Goal: Task Accomplishment & Management: Manage account settings

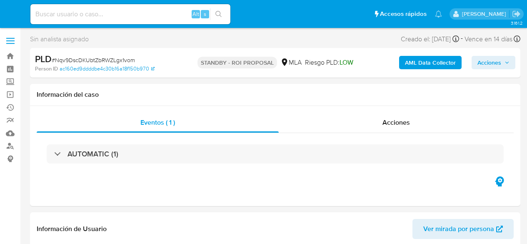
select select "10"
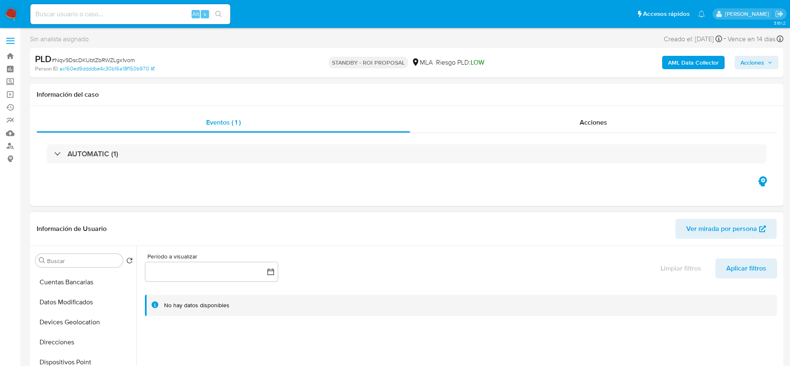
scroll to position [125, 0]
click at [160, 12] on input at bounding box center [130, 14] width 200 height 11
paste input "YKLnaT5c4YRBq92E5vKx4iKO"
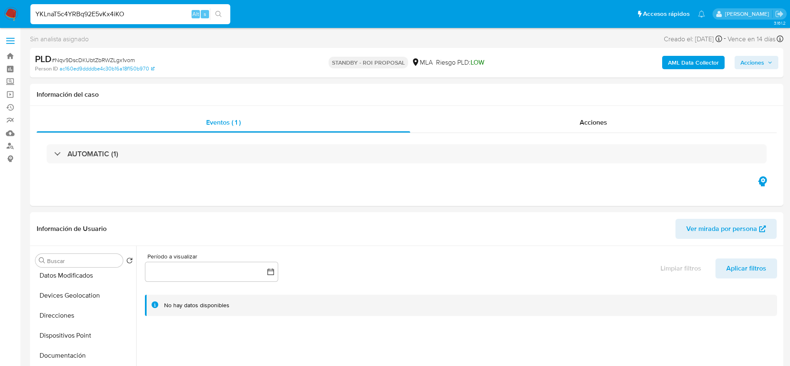
type input "YKLnaT5c4YRBq92E5vKx4iKO"
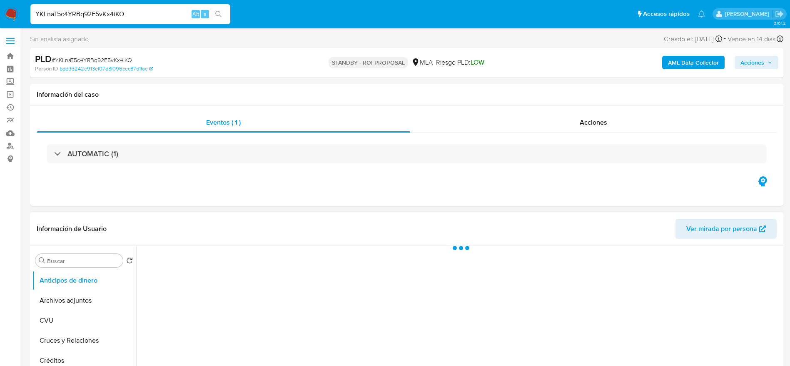
select select "10"
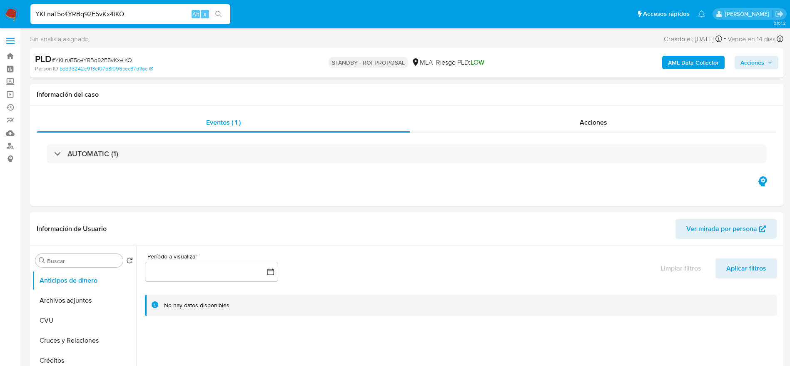
click at [77, 60] on span "# YKLnaT5c4YRBq92E5vKx4iKO" at bounding box center [92, 60] width 80 height 8
copy span "YKLnaT5c4YRBq92E5vKx4iKO"
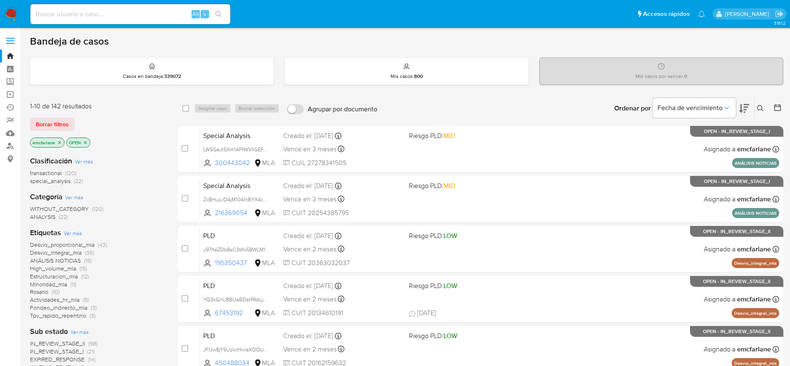
click at [43, 122] on span "Borrar filtros" at bounding box center [52, 124] width 33 height 12
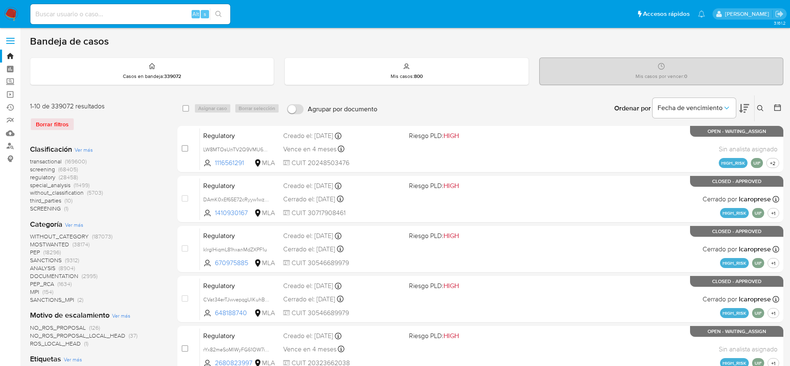
click at [755, 107] on button at bounding box center [762, 108] width 14 height 10
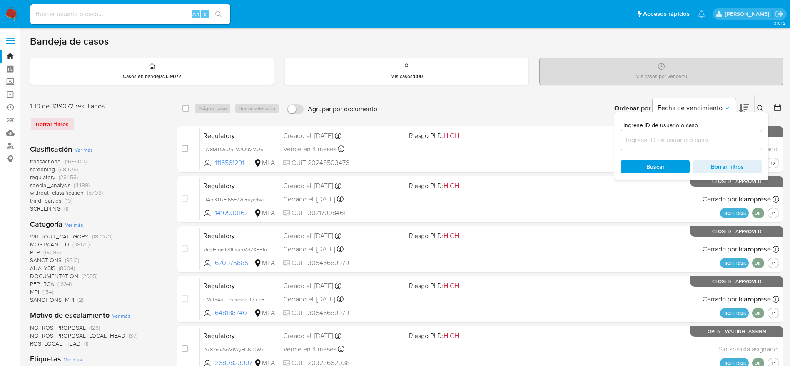
click at [704, 122] on div "Ingrese ID de usuario o caso Buscar Borrar filtros" at bounding box center [691, 146] width 154 height 68
click at [703, 132] on div at bounding box center [691, 140] width 141 height 20
click at [688, 142] on input at bounding box center [691, 140] width 141 height 11
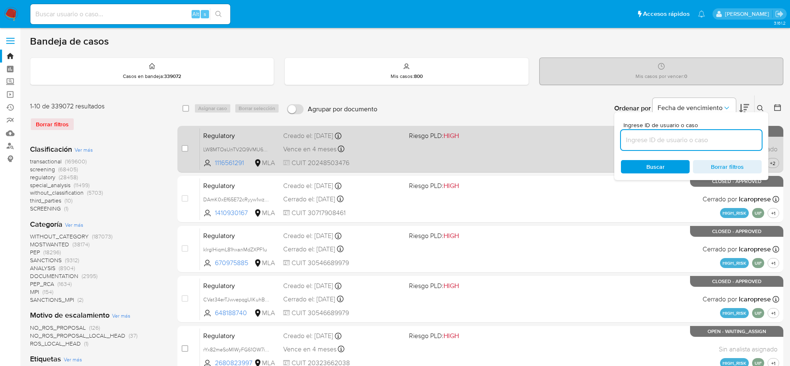
paste input "YKLnaT5c4YRBq92E5vKx4iKO"
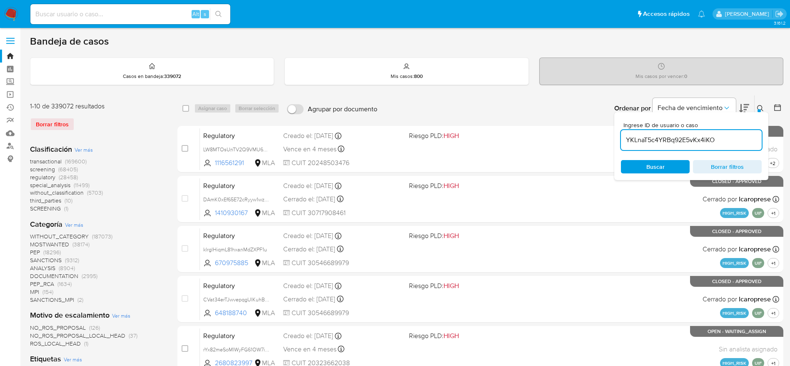
type input "YKLnaT5c4YRBq92E5vKx4iKO"
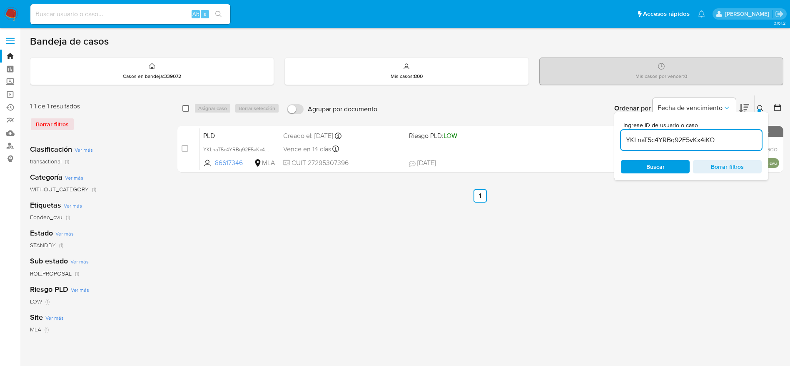
drag, startPoint x: 185, startPoint y: 115, endPoint x: 187, endPoint y: 111, distance: 4.3
click at [185, 115] on div "select-all-cases-checkbox Asignar caso Borrar selección Agrupar por documento O…" at bounding box center [480, 108] width 606 height 26
click at [189, 107] on div "select-all-cases-checkbox" at bounding box center [187, 108] width 10 height 10
click at [199, 109] on div "Asignar caso Borrar selección" at bounding box center [238, 108] width 89 height 10
click at [185, 109] on input "checkbox" at bounding box center [185, 108] width 7 height 7
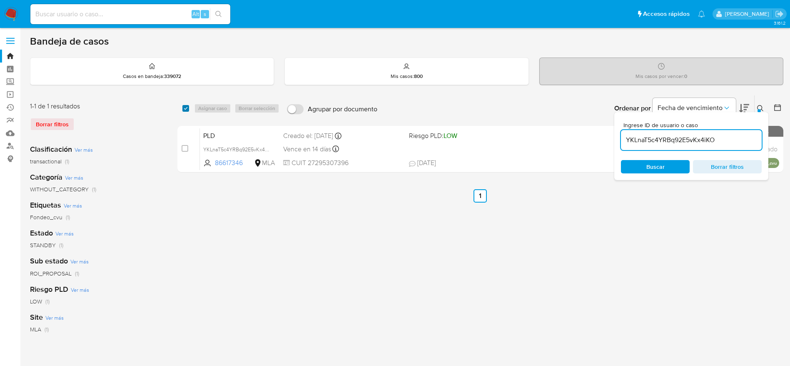
checkbox input "true"
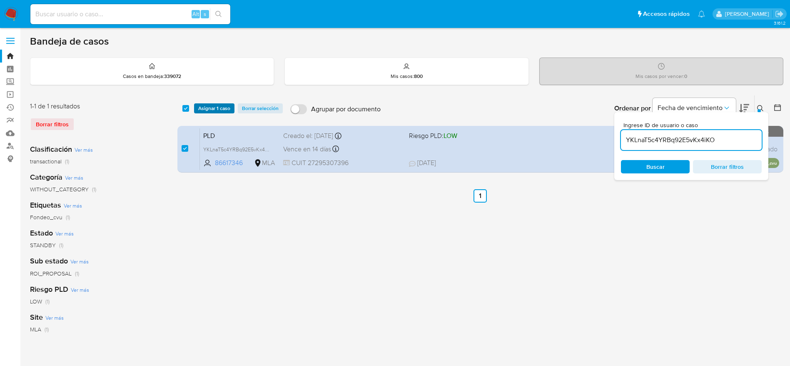
drag, startPoint x: 207, startPoint y: 102, endPoint x: 207, endPoint y: 111, distance: 8.3
click at [208, 102] on div "select-all-cases-checkbox Asignar 1 caso Borrar selección Agrupar por documento…" at bounding box center [480, 108] width 606 height 26
click at [208, 110] on span "Asignar 1 caso" at bounding box center [214, 108] width 32 height 8
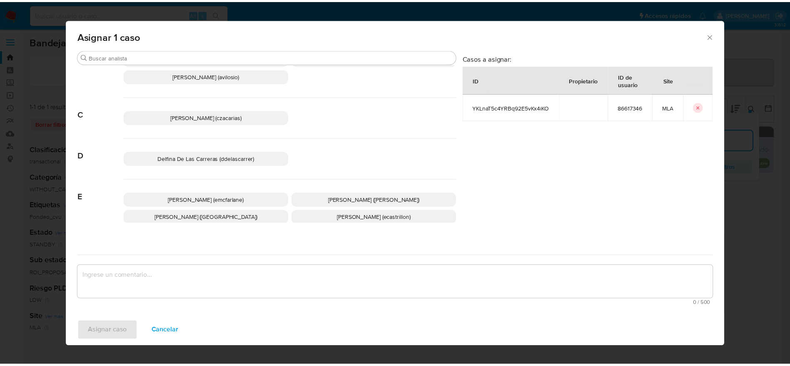
scroll to position [62, 0]
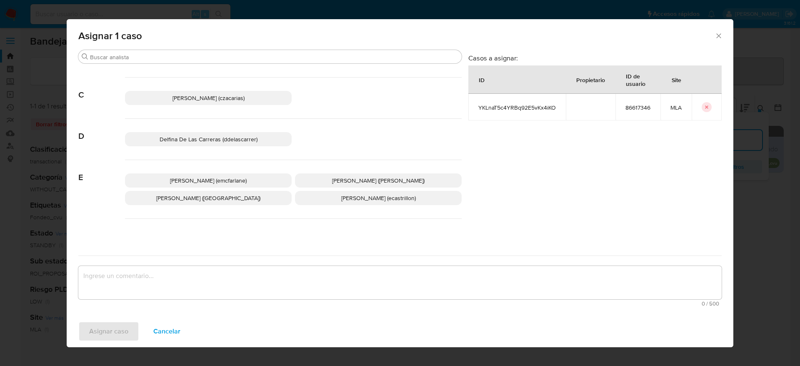
drag, startPoint x: 243, startPoint y: 185, endPoint x: 239, endPoint y: 192, distance: 7.5
click at [243, 185] on p "Elaine Mc Farlane (emcfarlane)" at bounding box center [208, 180] width 167 height 14
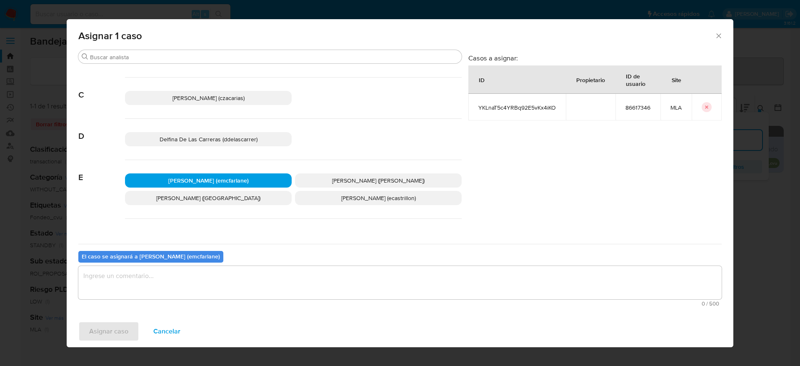
click at [192, 300] on div "0 / 500 500 caracteres restantes" at bounding box center [399, 286] width 643 height 40
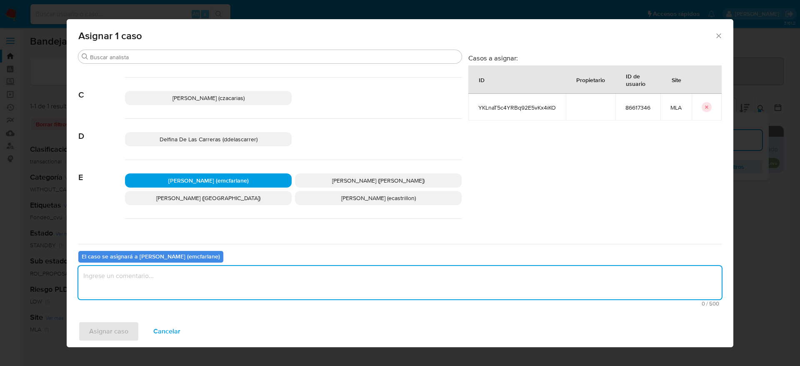
drag, startPoint x: 157, startPoint y: 291, endPoint x: 112, endPoint y: 339, distance: 65.7
click at [156, 292] on textarea "assign-modal" at bounding box center [399, 282] width 643 height 33
click at [111, 338] on span "Asignar caso" at bounding box center [108, 331] width 39 height 18
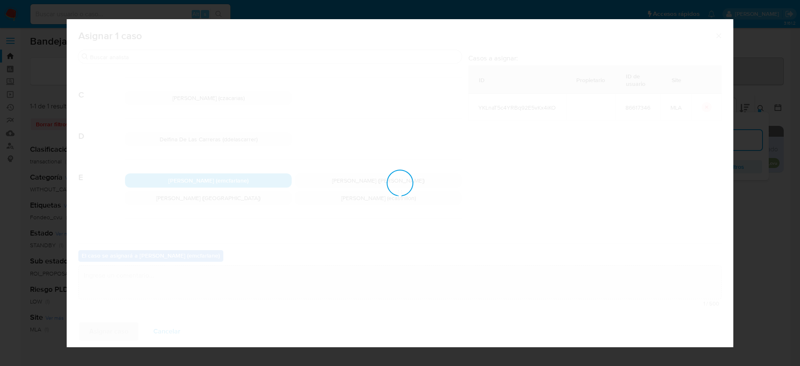
checkbox input "false"
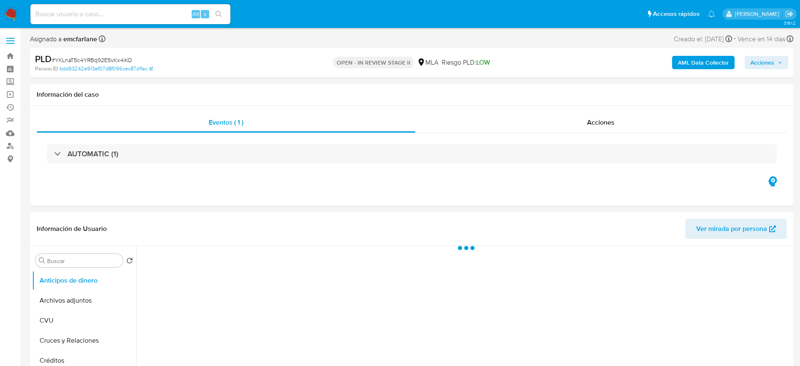
select select "10"
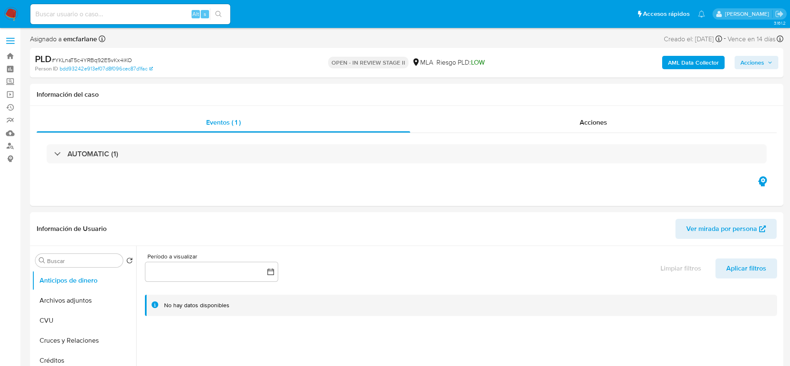
click at [750, 59] on span "Acciones" at bounding box center [753, 62] width 24 height 13
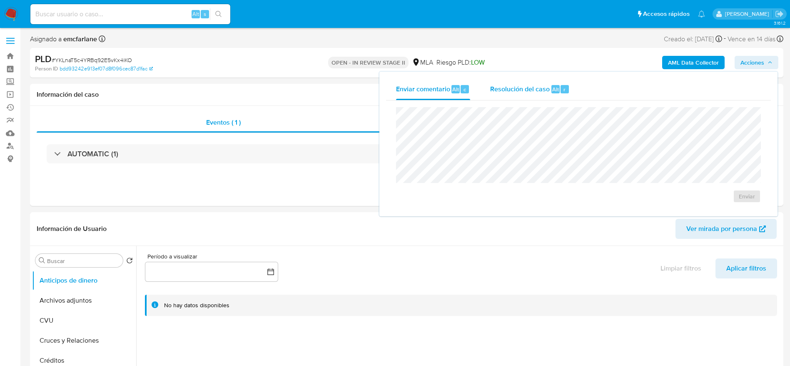
click at [576, 95] on button "Resolución del caso Alt r" at bounding box center [530, 89] width 100 height 22
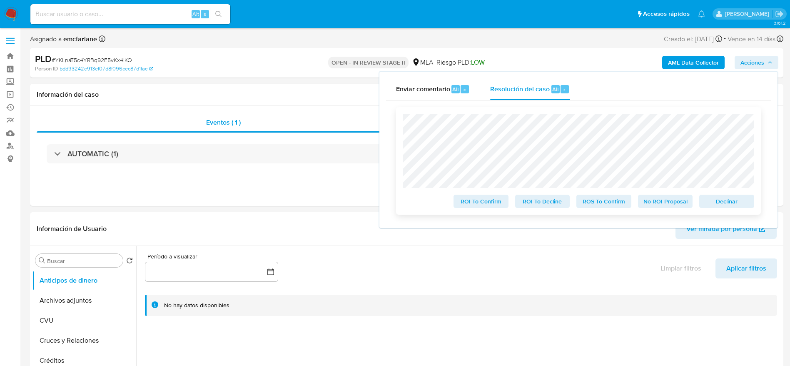
click at [723, 202] on span "Declinar" at bounding box center [726, 201] width 43 height 12
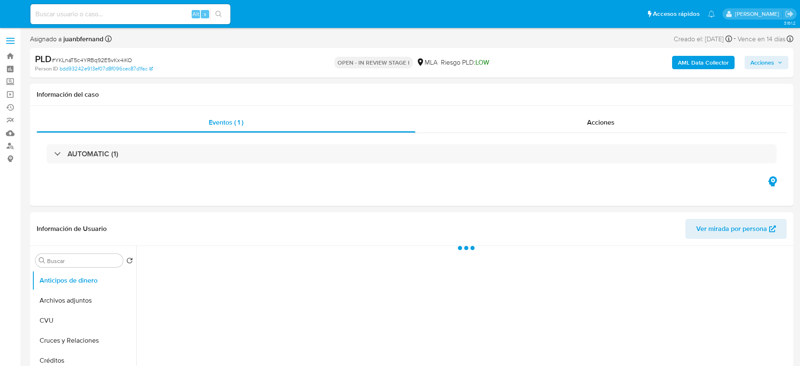
select select "10"
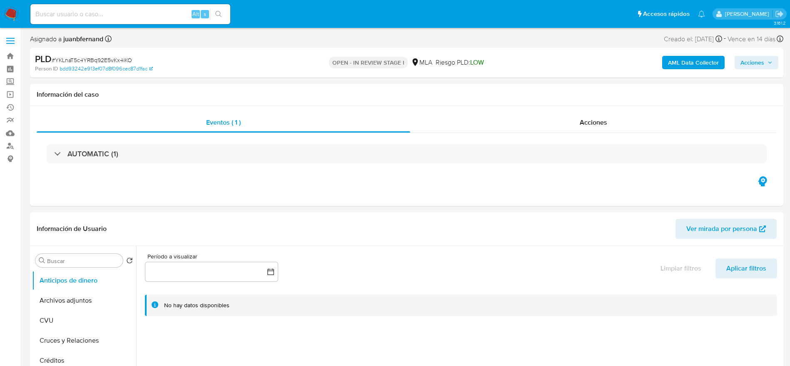
click at [117, 58] on span "# YKLnaT5c4YRBq92E5vKx4iKO" at bounding box center [92, 60] width 80 height 8
copy span "YKLnaT5c4YRBq92E5vKx4iKO"
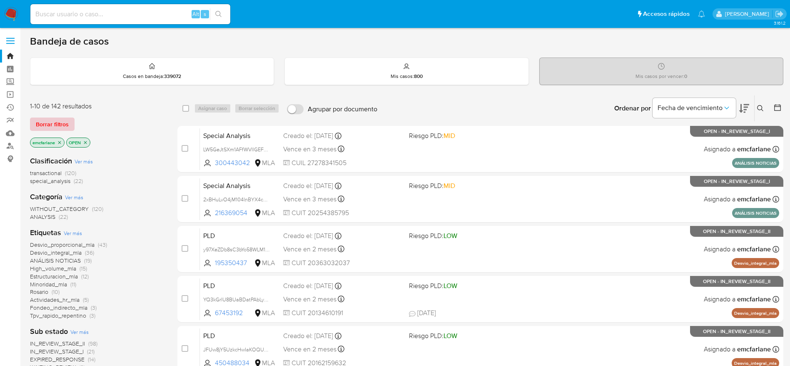
click at [57, 123] on span "Borrar filtros" at bounding box center [52, 124] width 33 height 12
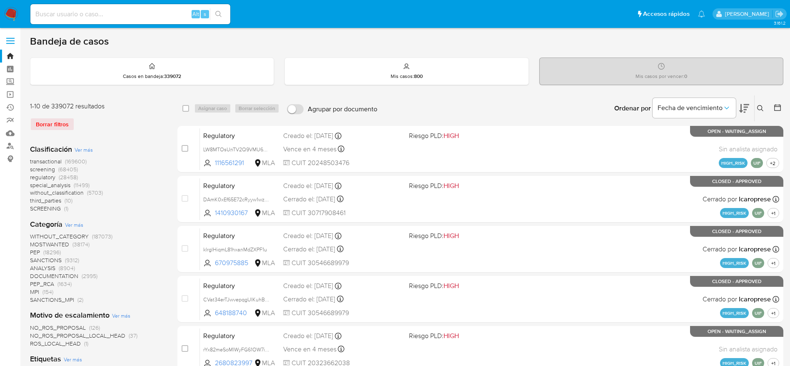
click at [760, 104] on button at bounding box center [762, 108] width 14 height 10
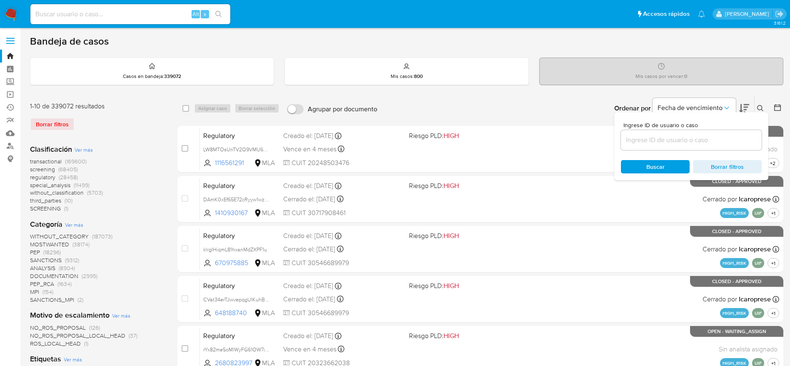
click at [703, 145] on div at bounding box center [691, 140] width 141 height 20
click at [699, 139] on input at bounding box center [691, 140] width 141 height 11
drag, startPoint x: 693, startPoint y: 137, endPoint x: 689, endPoint y: 139, distance: 4.7
click at [693, 137] on input at bounding box center [691, 140] width 141 height 11
click at [657, 144] on input at bounding box center [691, 140] width 141 height 11
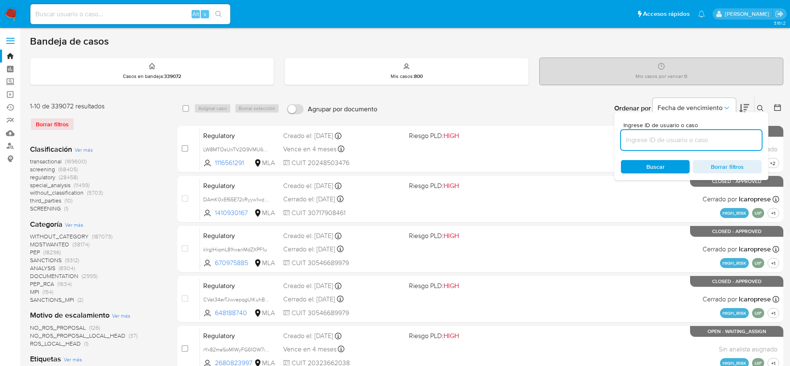
paste input "YKLnaT5c4YRBq92E5vKx4iKO"
type input "YKLnaT5c4YRBq92E5vKx4iKO"
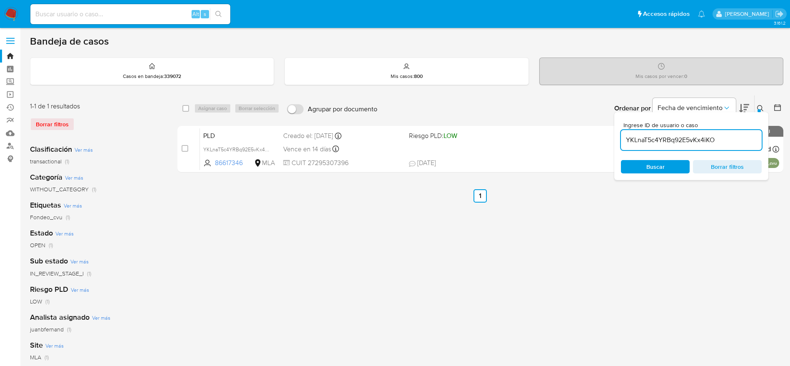
click at [185, 114] on div "select-all-cases-checkbox Asignar caso Borrar selección Agrupar por documento O…" at bounding box center [480, 108] width 606 height 26
click at [183, 109] on input "checkbox" at bounding box center [185, 108] width 7 height 7
checkbox input "true"
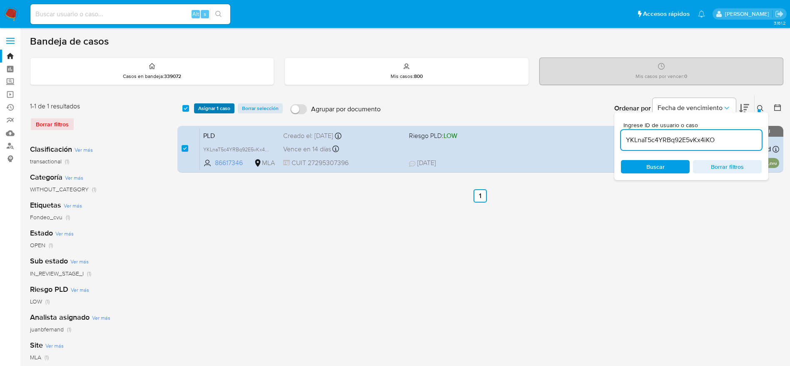
click at [203, 110] on span "Asignar 1 caso" at bounding box center [214, 108] width 32 height 8
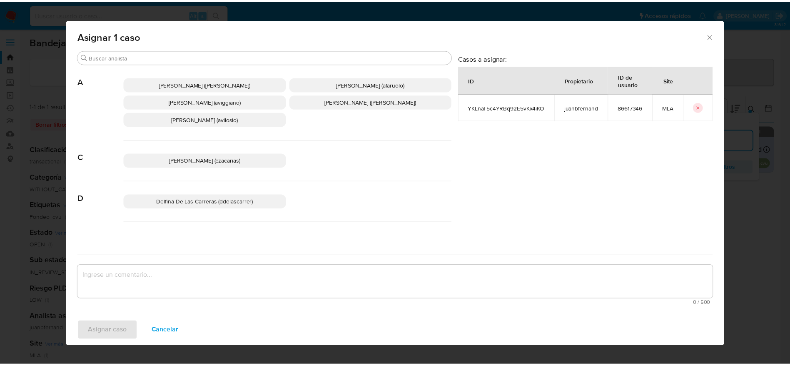
scroll to position [62, 0]
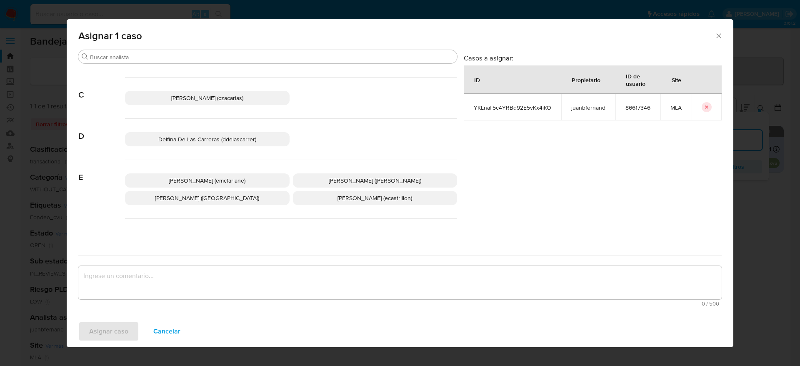
drag, startPoint x: 221, startPoint y: 176, endPoint x: 212, endPoint y: 240, distance: 64.9
click at [220, 177] on span "Elaine Mc Farlane (emcfarlane)" at bounding box center [207, 180] width 77 height 8
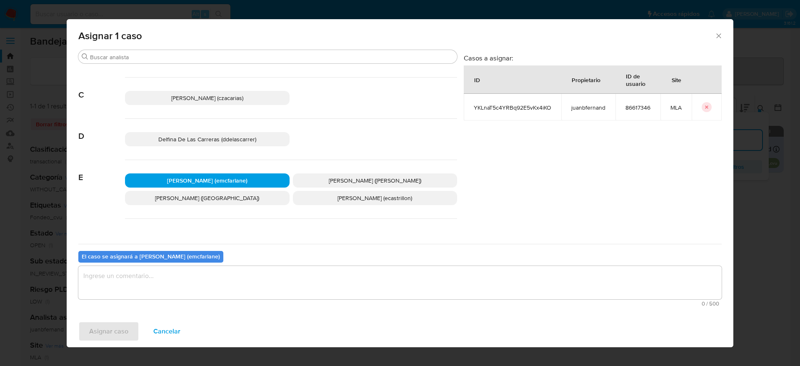
click at [194, 259] on b "El caso se asignará a Elaine Mc Farlane (emcfarlane)" at bounding box center [151, 256] width 138 height 8
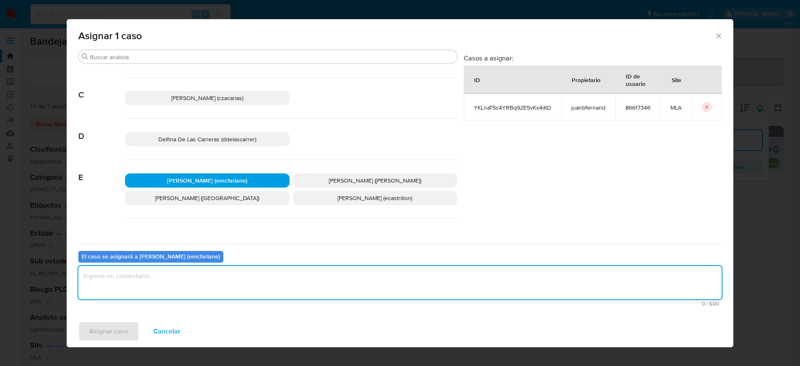
click at [179, 278] on textarea "assign-modal" at bounding box center [399, 282] width 643 height 33
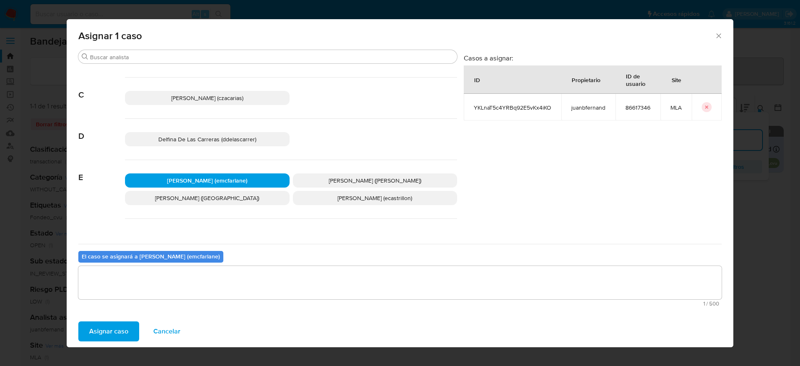
click at [120, 328] on span "Asignar caso" at bounding box center [108, 331] width 39 height 18
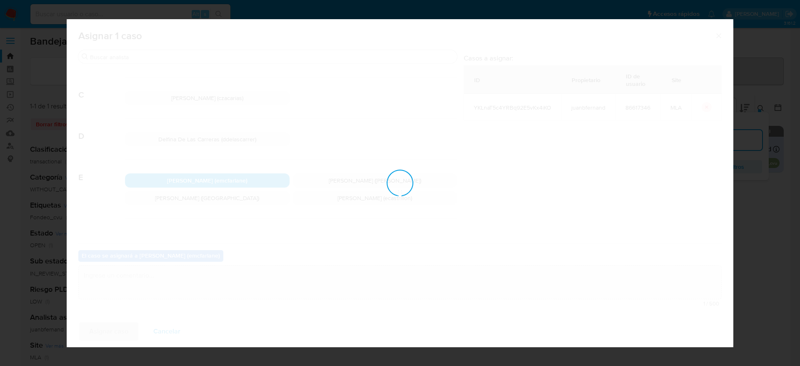
checkbox input "false"
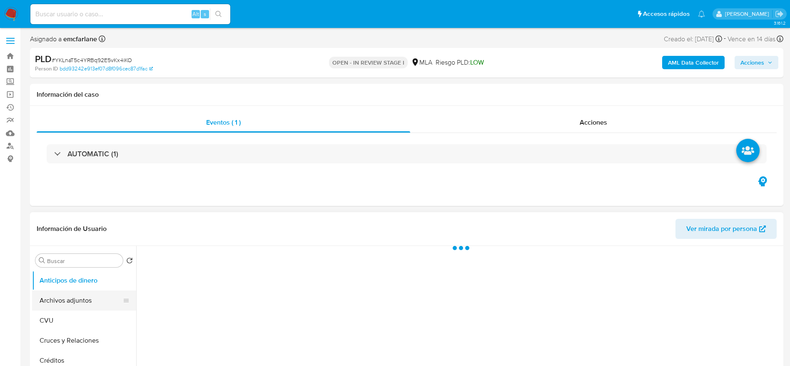
select select "10"
click at [63, 295] on button "Archivos adjuntos" at bounding box center [80, 300] width 97 height 20
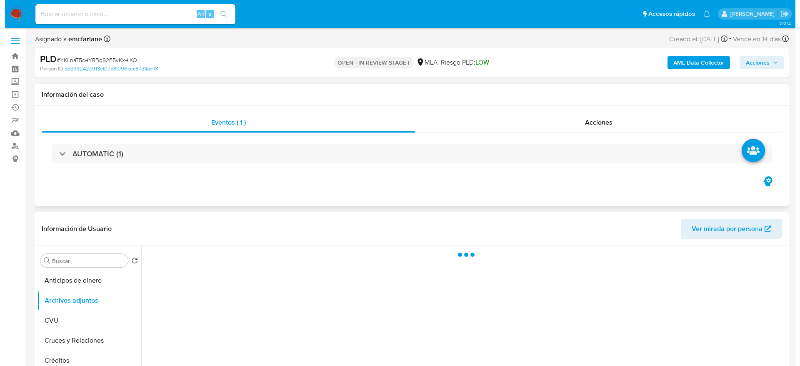
scroll to position [125, 0]
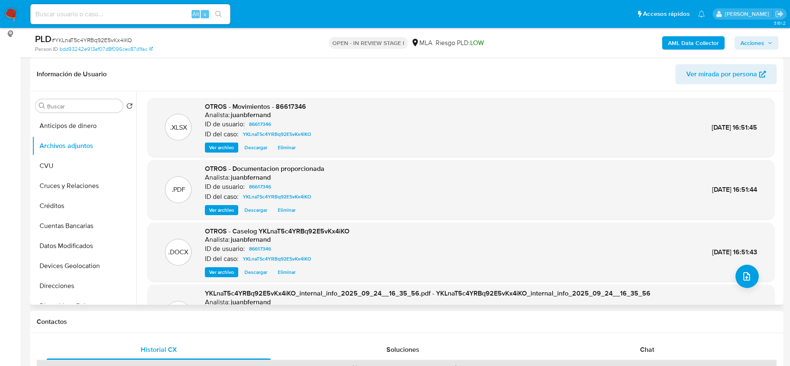
click at [289, 271] on span "Eliminar" at bounding box center [287, 272] width 18 height 8
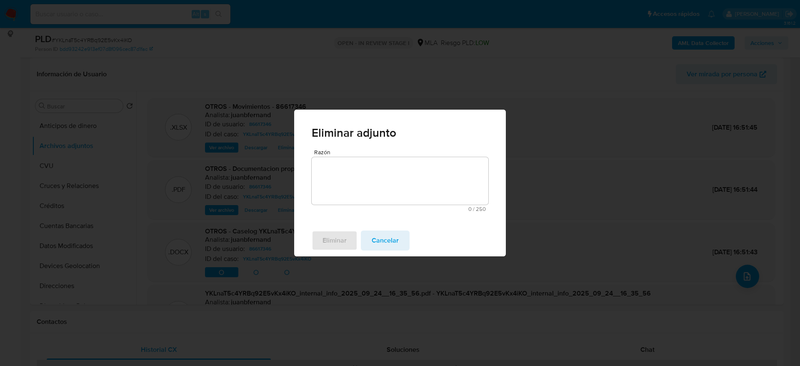
click at [357, 173] on textarea "Razón" at bounding box center [400, 180] width 177 height 47
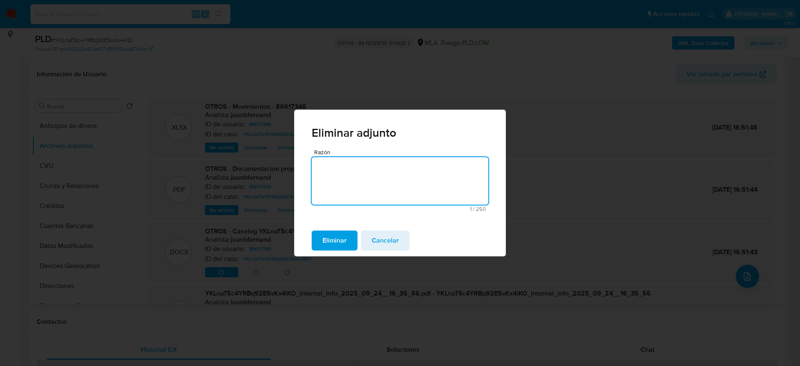
click at [333, 238] on span "Eliminar" at bounding box center [334, 240] width 24 height 18
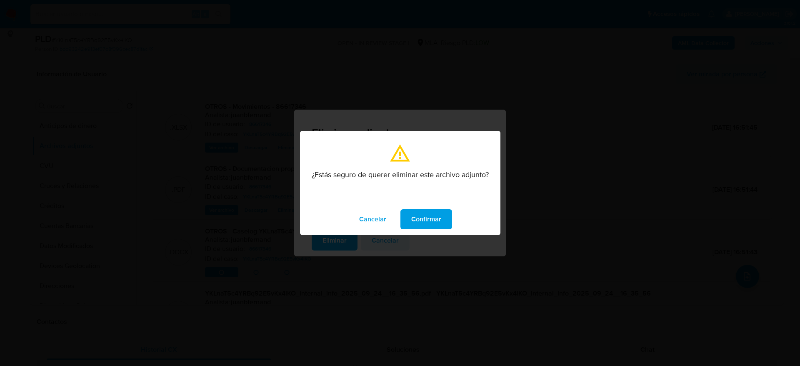
click at [440, 214] on span "Confirmar" at bounding box center [426, 219] width 30 height 18
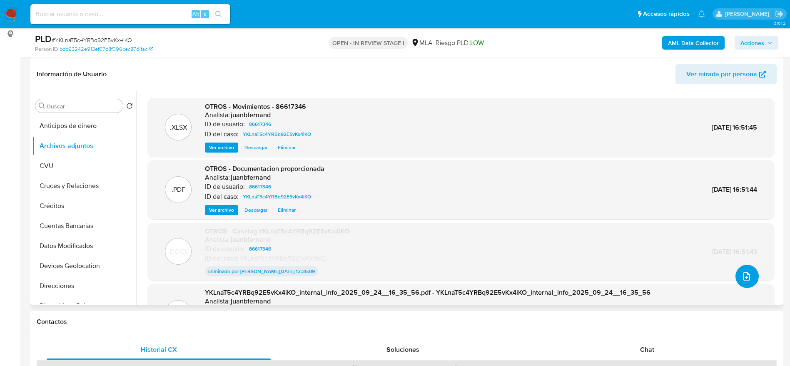
click at [744, 273] on icon "upload-file" at bounding box center [747, 276] width 10 height 10
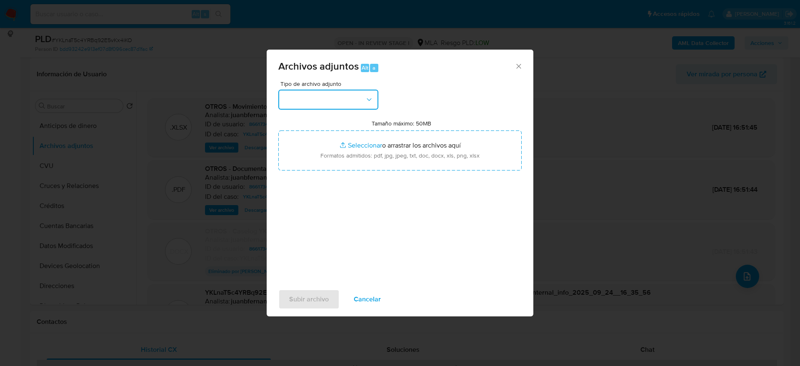
drag, startPoint x: 362, startPoint y: 105, endPoint x: 360, endPoint y: 110, distance: 4.7
click at [362, 105] on button "button" at bounding box center [328, 100] width 100 height 20
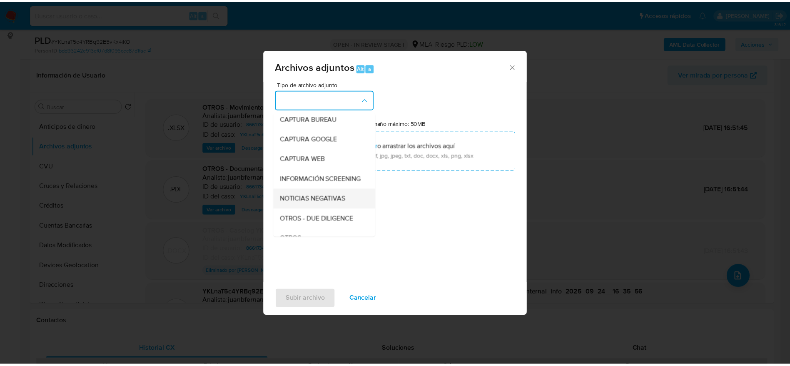
scroll to position [62, 0]
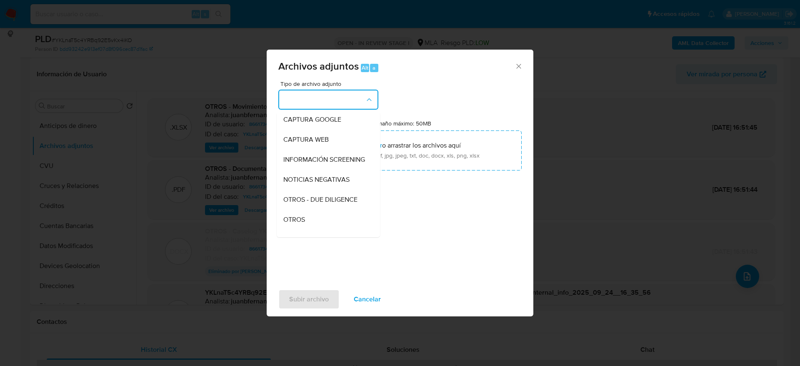
drag, startPoint x: 307, startPoint y: 228, endPoint x: 402, endPoint y: 242, distance: 96.9
click at [307, 229] on div "OTROS" at bounding box center [325, 220] width 85 height 20
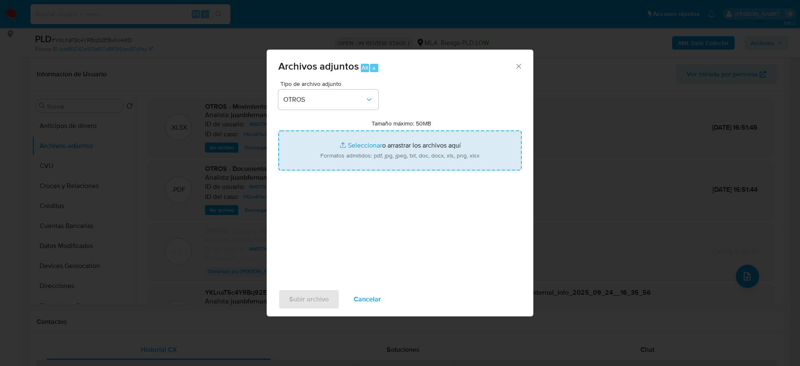
type input "C:\fakepath\Caselog YKLnaT5c4YRBq92E5vKx4iKO v2.docx"
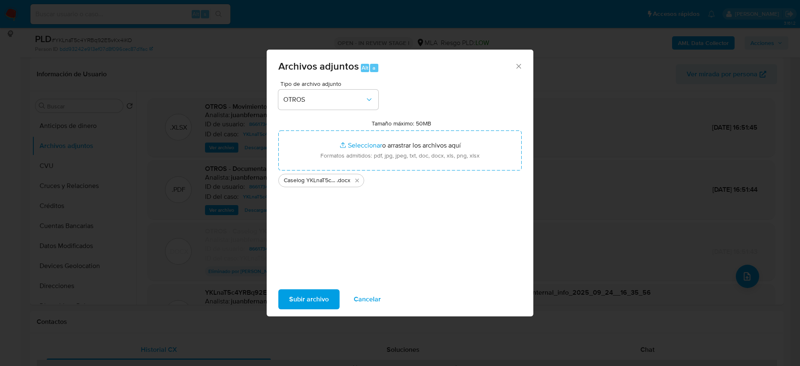
click at [314, 297] on span "Subir archivo" at bounding box center [309, 299] width 40 height 18
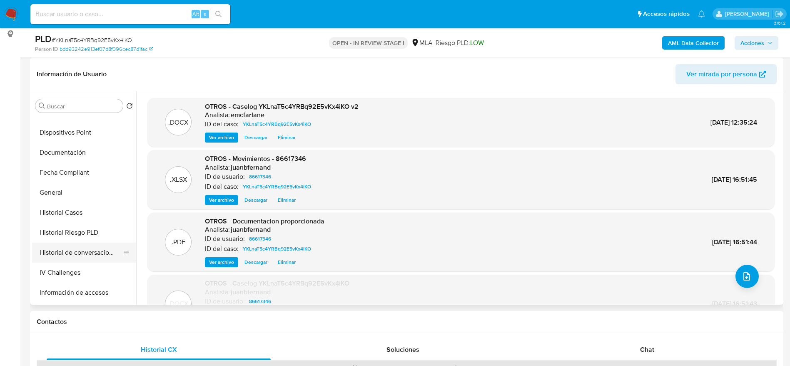
scroll to position [187, 0]
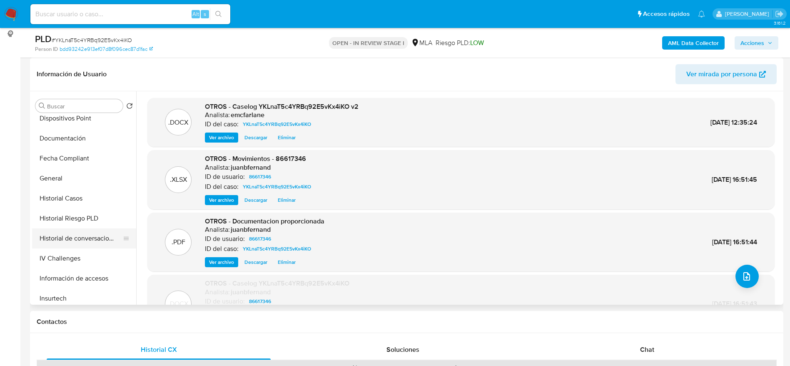
click at [69, 246] on button "Historial de conversaciones" at bounding box center [80, 238] width 97 height 20
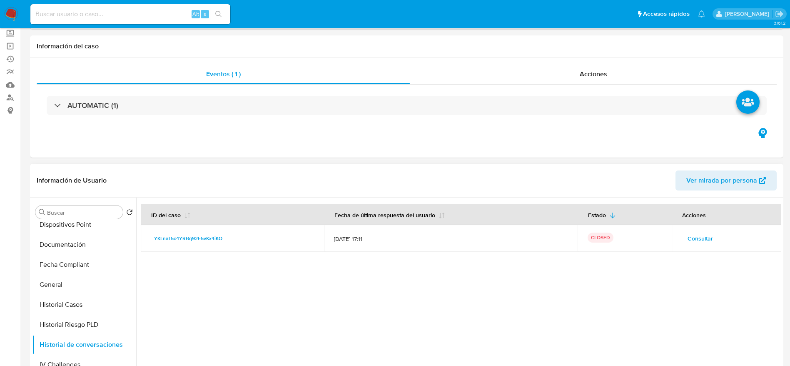
scroll to position [0, 0]
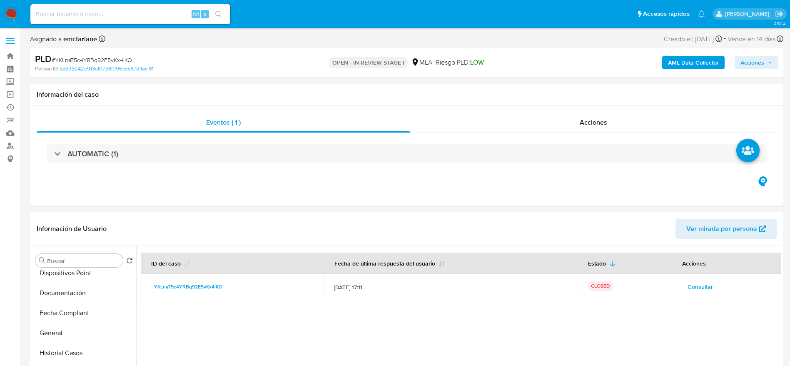
click at [758, 62] on span "Acciones" at bounding box center [753, 62] width 24 height 13
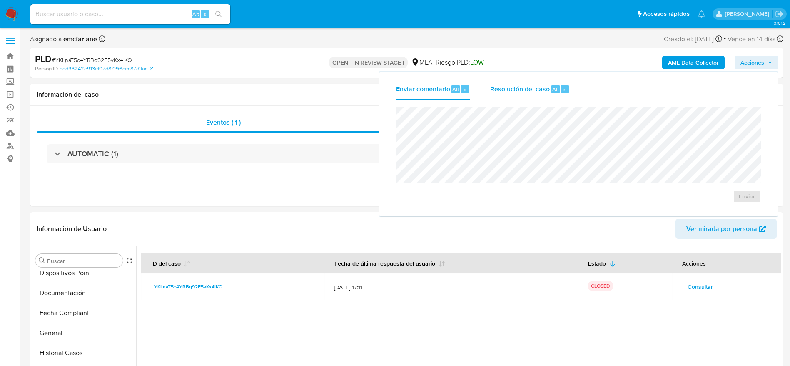
drag, startPoint x: 566, startPoint y: 91, endPoint x: 568, endPoint y: 100, distance: 8.8
click at [566, 91] on div "r" at bounding box center [565, 89] width 8 height 8
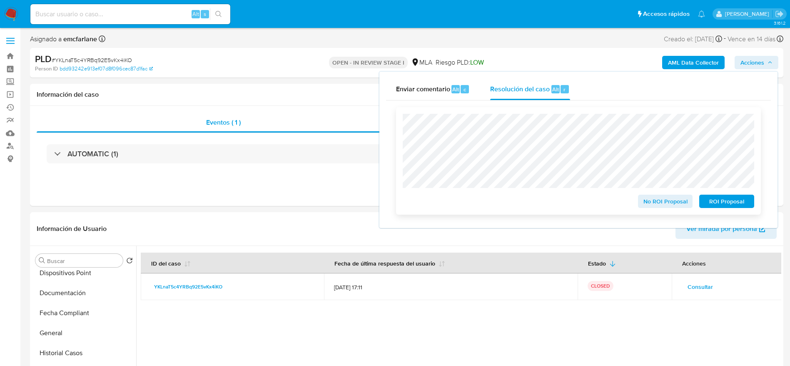
click at [745, 198] on span "ROI Proposal" at bounding box center [726, 201] width 43 height 12
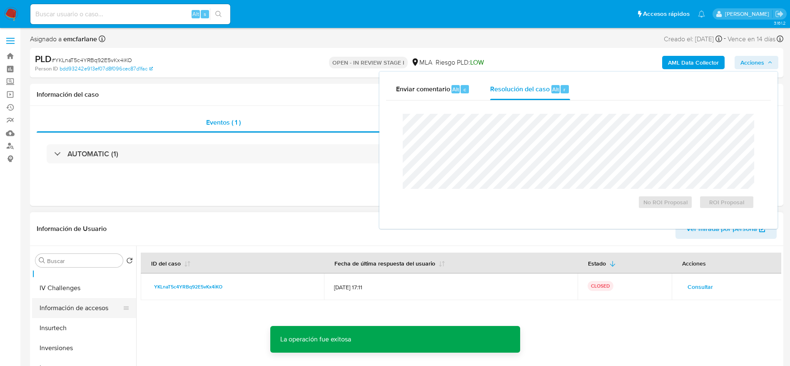
scroll to position [250, 0]
click at [66, 295] on button "Historial Casos" at bounding box center [80, 290] width 97 height 20
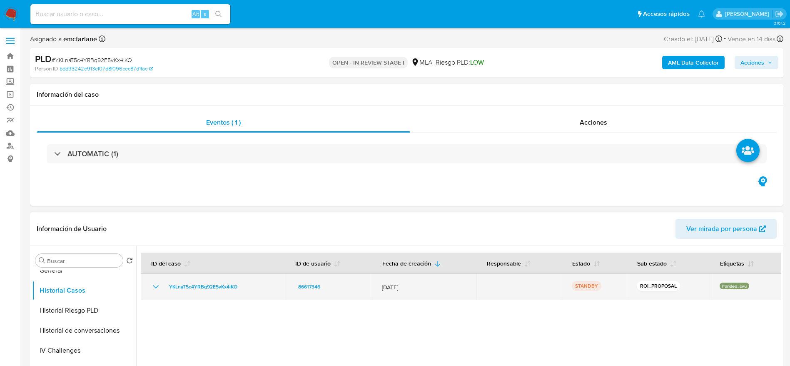
drag, startPoint x: 247, startPoint y: 286, endPoint x: 158, endPoint y: 288, distance: 89.6
click at [158, 288] on div "YKLnaT5c4YRBq92E5vKx4iKO" at bounding box center [213, 287] width 124 height 10
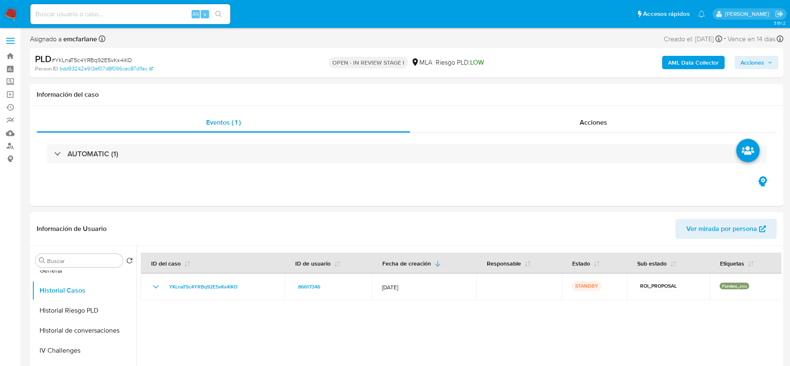
drag, startPoint x: 127, startPoint y: 24, endPoint x: 129, endPoint y: 13, distance: 10.5
click at [127, 23] on div "Alt s" at bounding box center [130, 14] width 200 height 20
click at [130, 10] on input at bounding box center [130, 14] width 200 height 11
paste input "Nqv9DscDKUbtZbRWZLgx1vom"
type input "Nqv9DscDKUbtZbRWZLgx1vom"
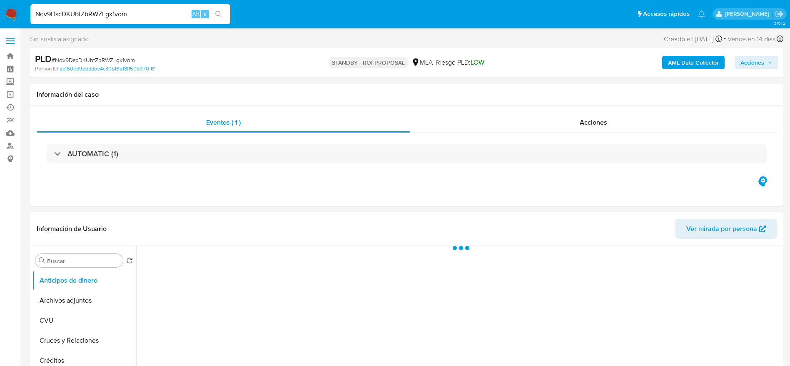
click at [68, 59] on span "# Nqv9DscDKUbtZbRWZLgx1vom" at bounding box center [93, 60] width 83 height 8
select select "10"
copy span "Nqv9DscDKUbtZbRWZLgx1vom"
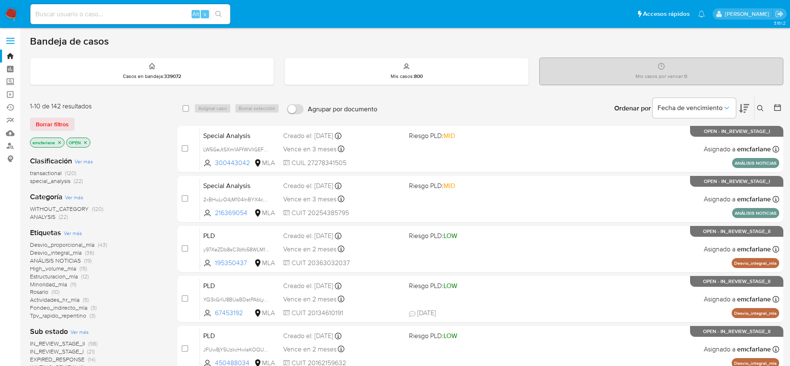
click at [53, 128] on span "Borrar filtros" at bounding box center [52, 124] width 33 height 12
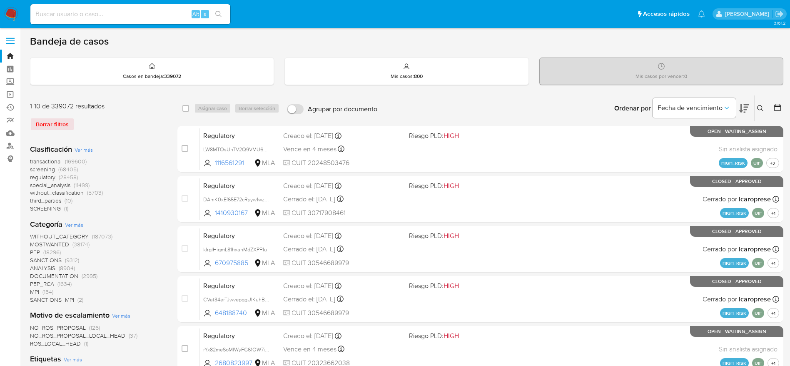
click at [761, 112] on button at bounding box center [762, 108] width 14 height 10
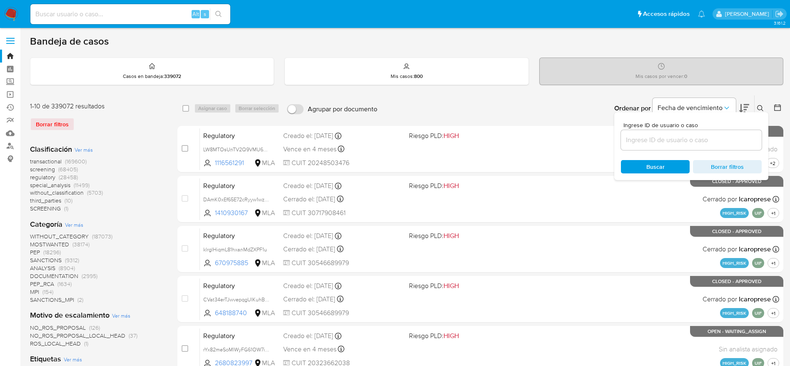
click at [703, 139] on input at bounding box center [691, 140] width 141 height 11
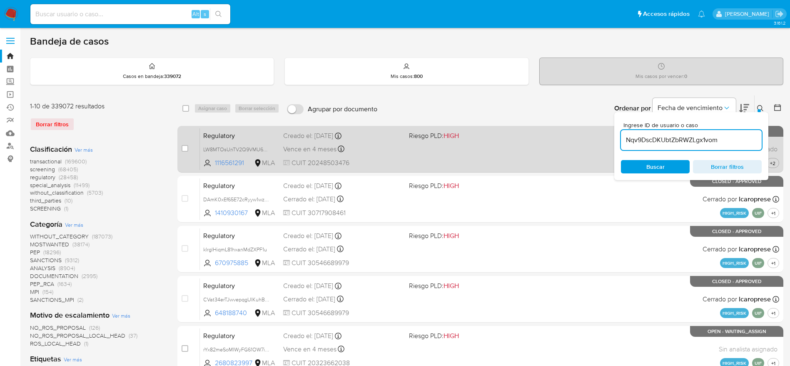
type input "Nqv9DscDKUbtZbRWZLgx1vom"
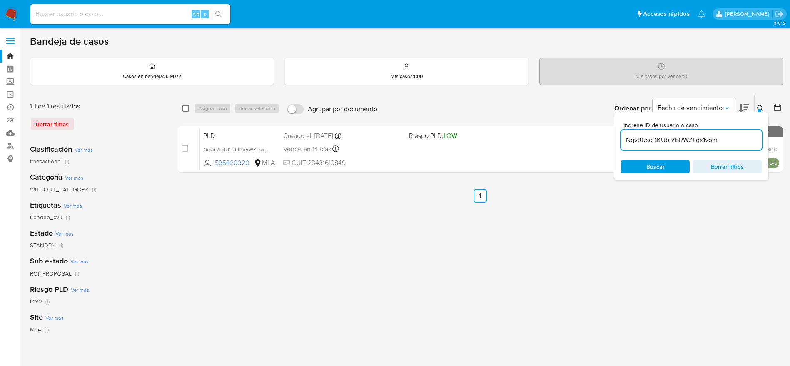
click at [184, 106] on input "checkbox" at bounding box center [185, 108] width 7 height 7
checkbox input "true"
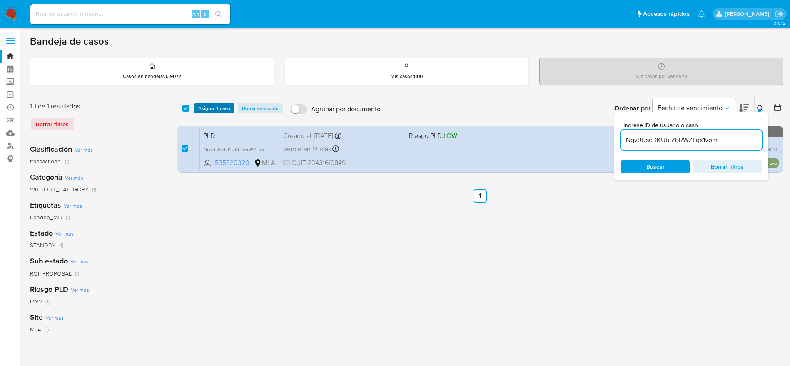
click at [209, 110] on span "Asignar 1 caso" at bounding box center [214, 108] width 32 height 8
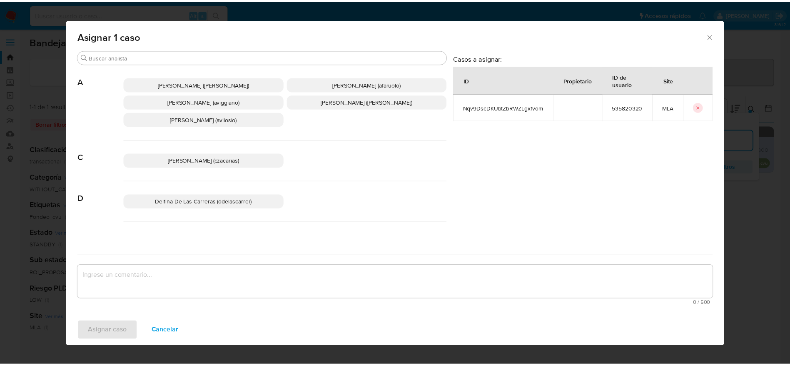
scroll to position [62, 0]
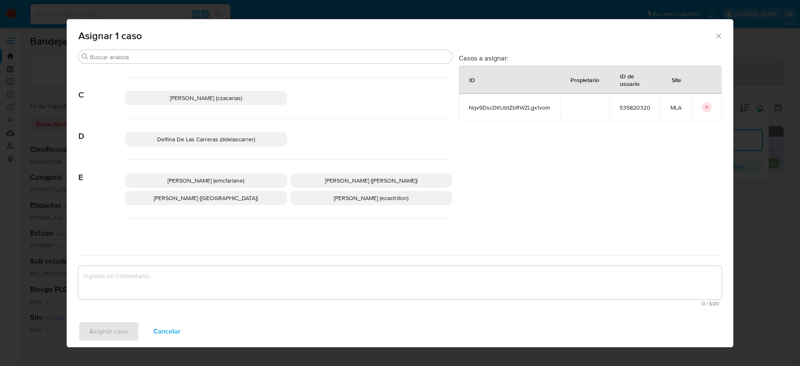
click at [219, 184] on span "[PERSON_NAME] (emcfarlane)" at bounding box center [205, 180] width 77 height 8
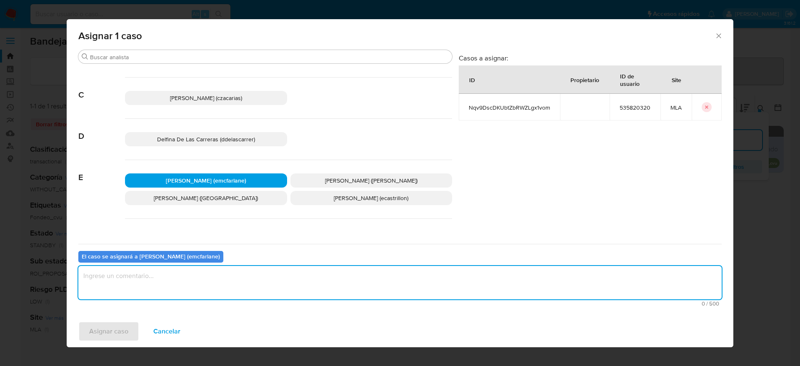
click at [167, 289] on textarea "assign-modal" at bounding box center [399, 282] width 643 height 33
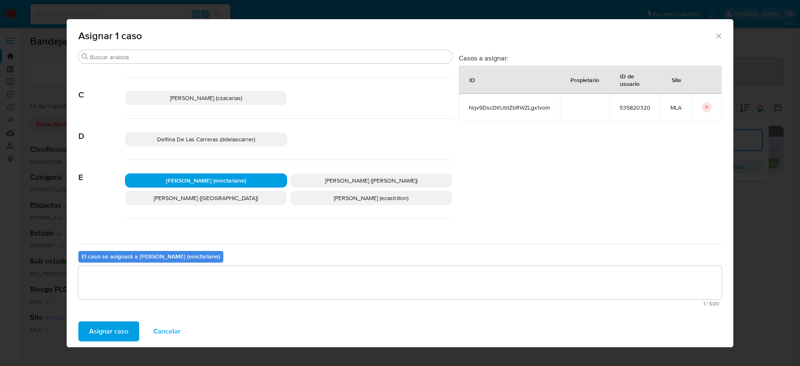
click at [110, 332] on span "Asignar caso" at bounding box center [108, 331] width 39 height 18
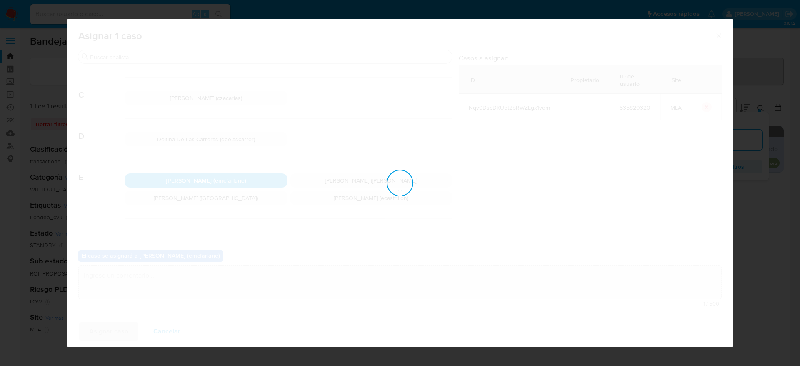
checkbox input "false"
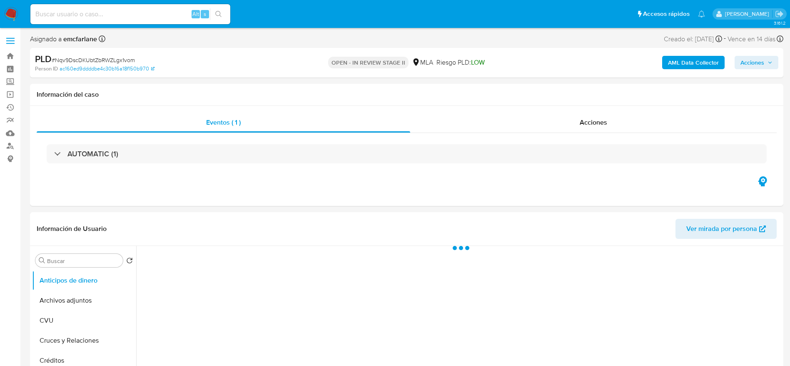
click at [759, 62] on span "Acciones" at bounding box center [753, 62] width 24 height 13
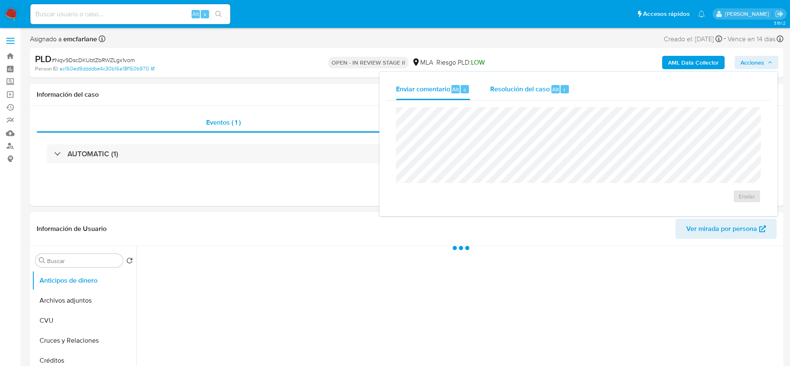
click at [524, 90] on span "Resolución del caso" at bounding box center [520, 89] width 60 height 10
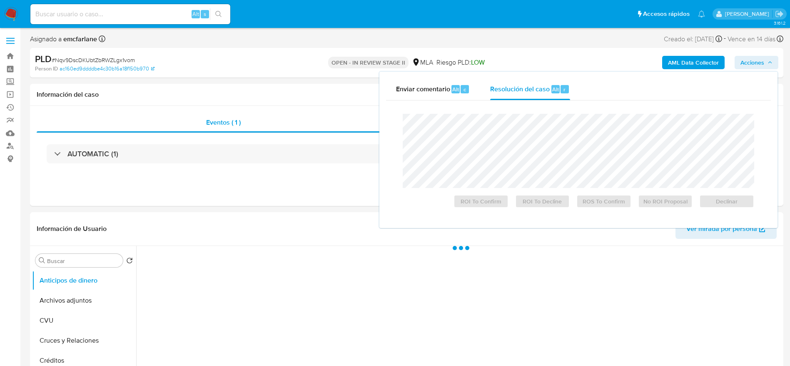
select select "10"
click at [732, 202] on span "Declinar" at bounding box center [726, 201] width 43 height 12
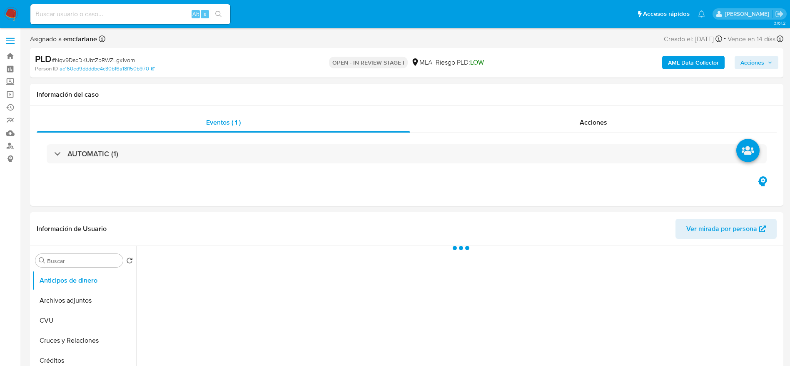
select select "10"
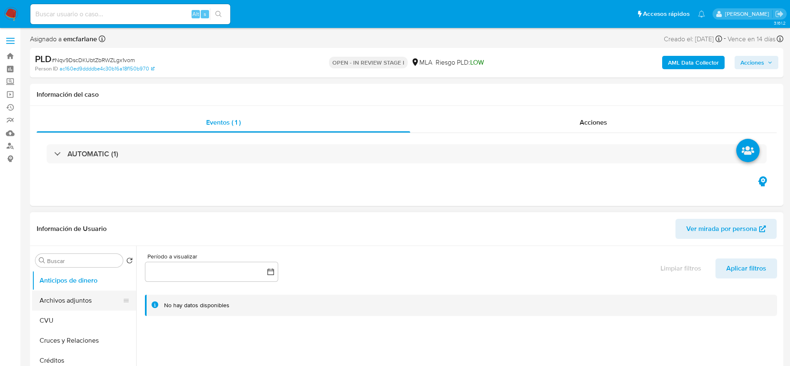
click at [72, 291] on button "Archivos adjuntos" at bounding box center [80, 300] width 97 height 20
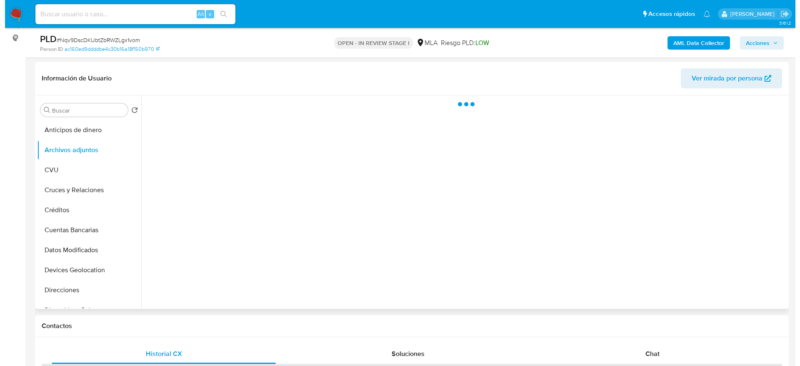
scroll to position [125, 0]
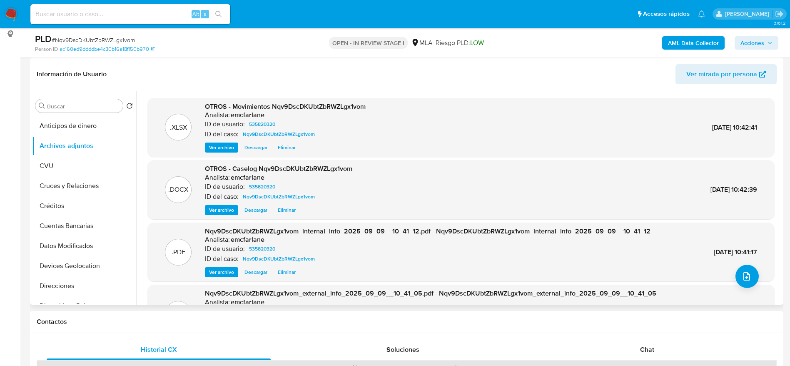
click at [287, 206] on span "Eliminar" at bounding box center [287, 210] width 18 height 8
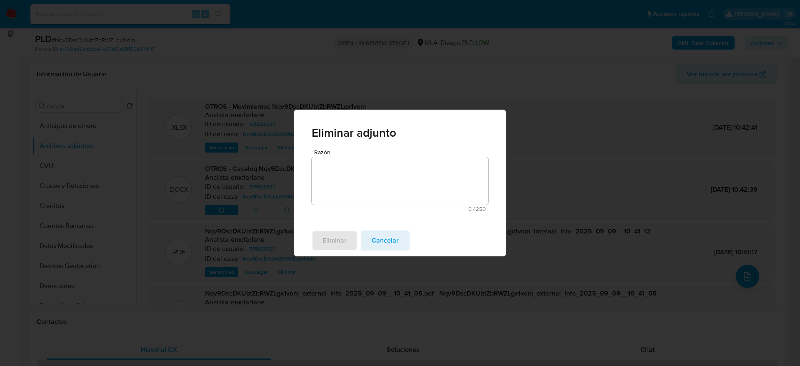
click at [327, 163] on textarea "Razón" at bounding box center [400, 180] width 177 height 47
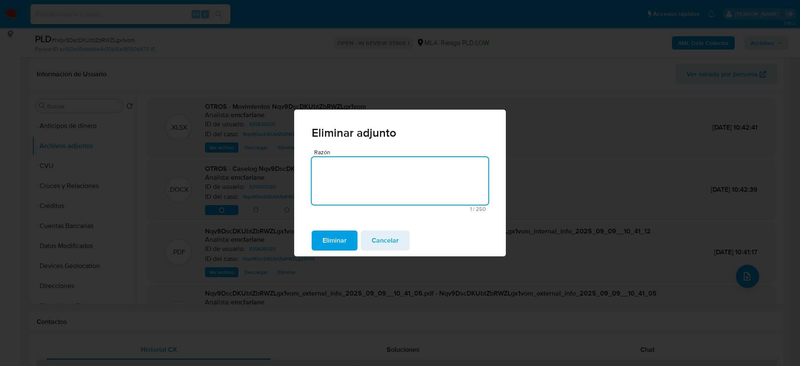
click at [328, 237] on span "Eliminar" at bounding box center [334, 240] width 24 height 18
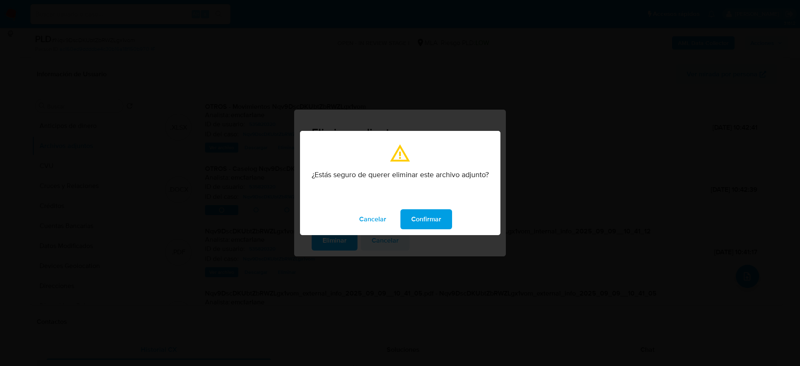
click at [436, 212] on span "Confirmar" at bounding box center [426, 219] width 30 height 18
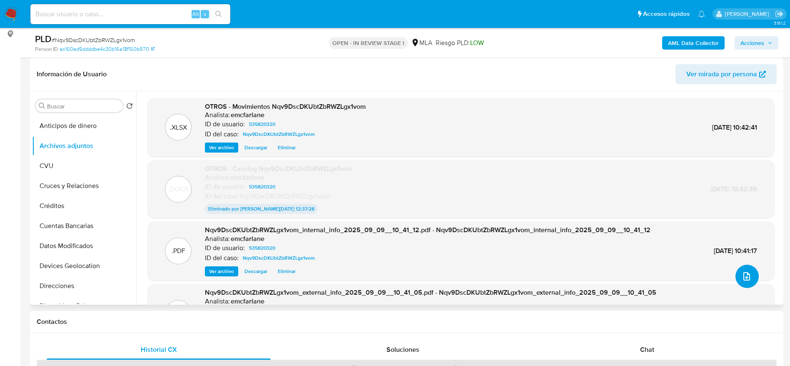
click at [749, 280] on button "upload-file" at bounding box center [747, 275] width 23 height 23
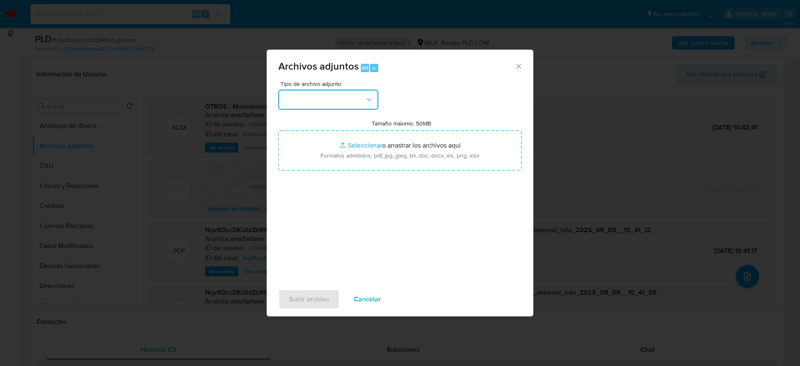
click at [335, 90] on button "button" at bounding box center [328, 100] width 100 height 20
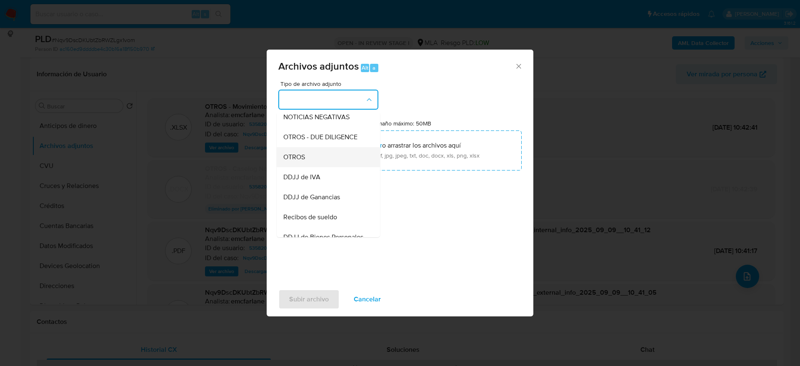
click at [298, 160] on span "OTROS" at bounding box center [294, 157] width 22 height 8
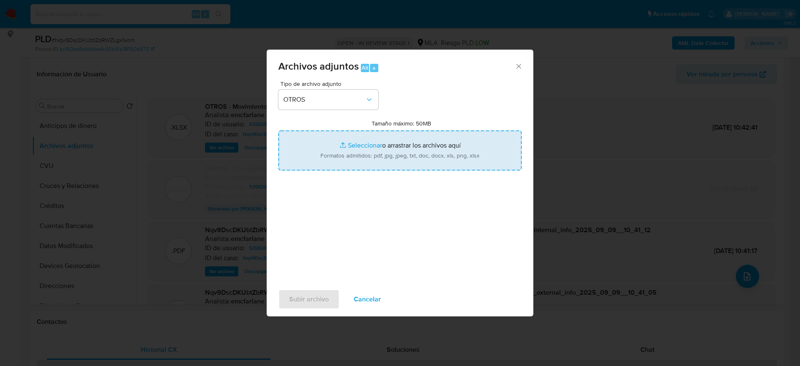
type input "C:\fakepath\Caselog Nqv9DscDKUbtZbRWZLgx1vom v2.docx"
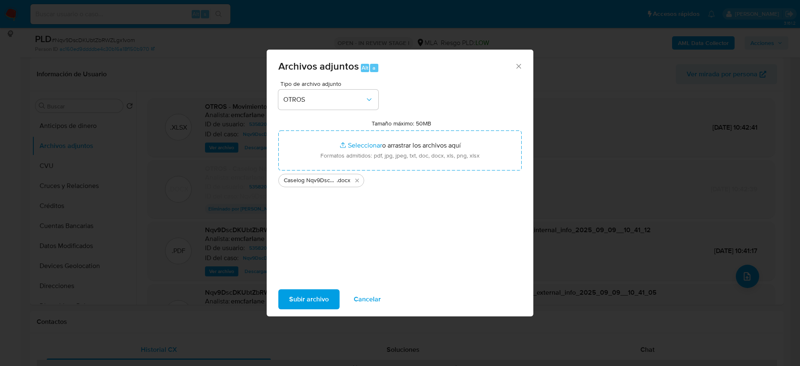
click at [304, 290] on span "Subir archivo" at bounding box center [309, 299] width 40 height 18
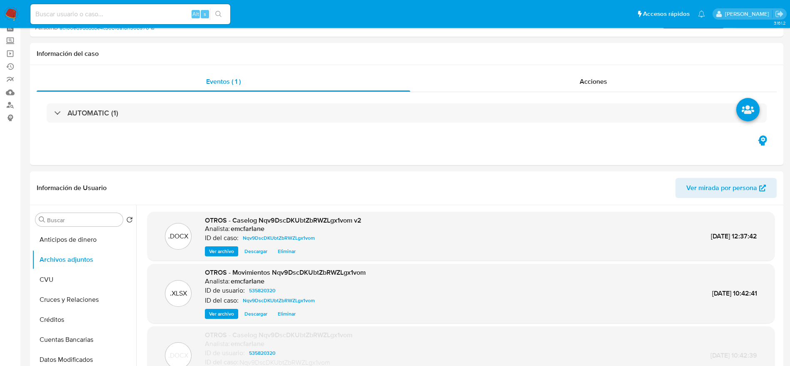
scroll to position [0, 0]
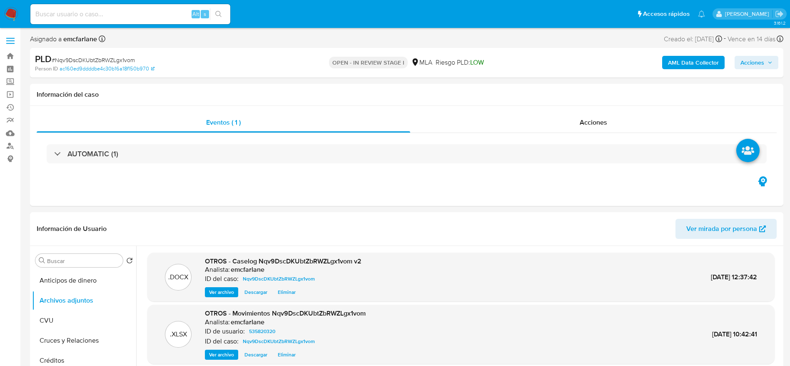
drag, startPoint x: 750, startPoint y: 61, endPoint x: 706, endPoint y: 70, distance: 45.4
click at [750, 61] on span "Acciones" at bounding box center [753, 62] width 24 height 13
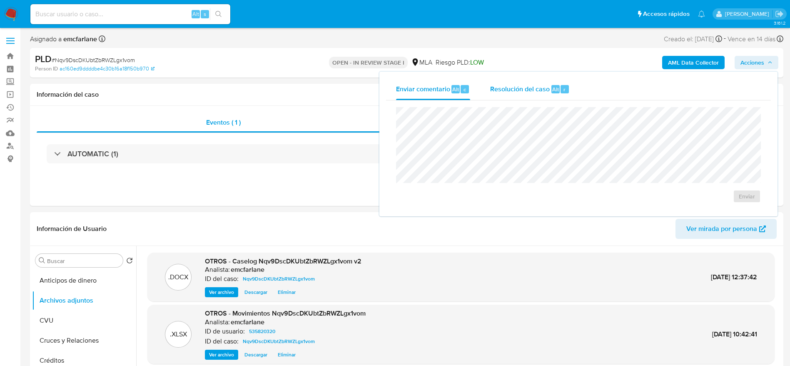
click at [551, 90] on div "Alt" at bounding box center [555, 89] width 8 height 8
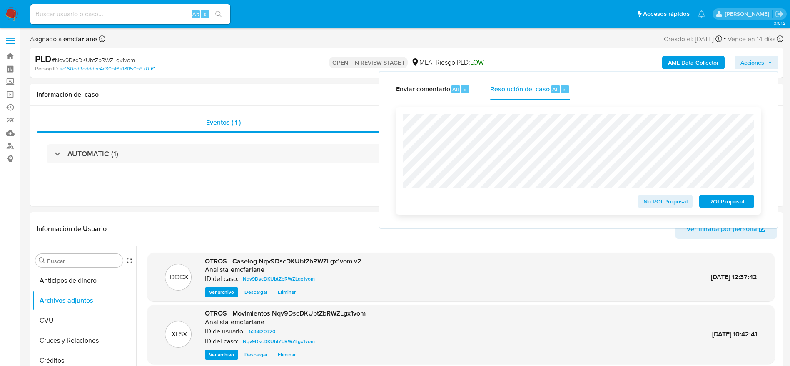
click at [740, 202] on span "ROI Proposal" at bounding box center [726, 201] width 43 height 12
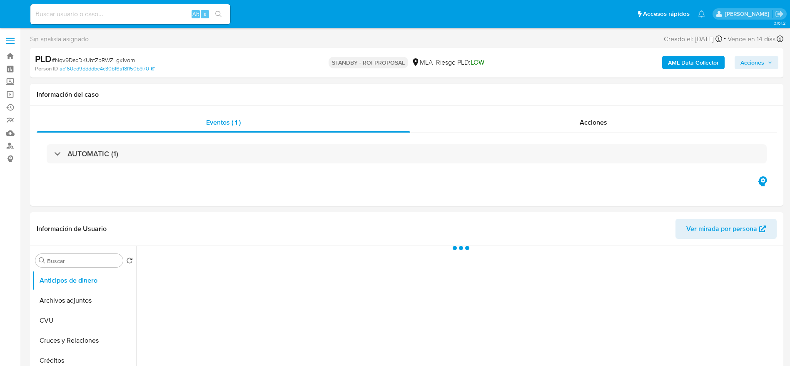
select select "10"
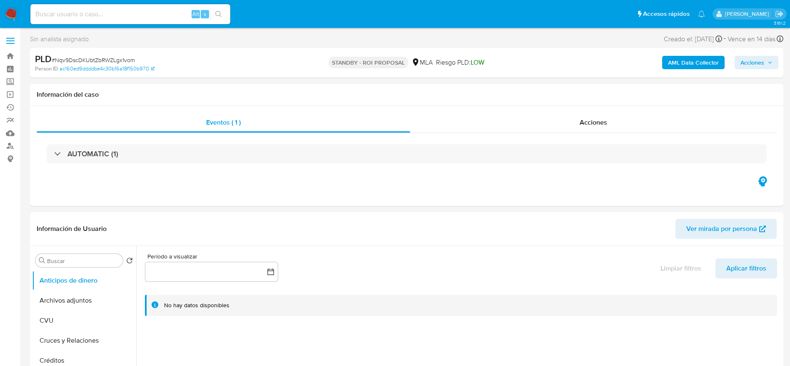
click at [15, 14] on img at bounding box center [11, 14] width 14 height 14
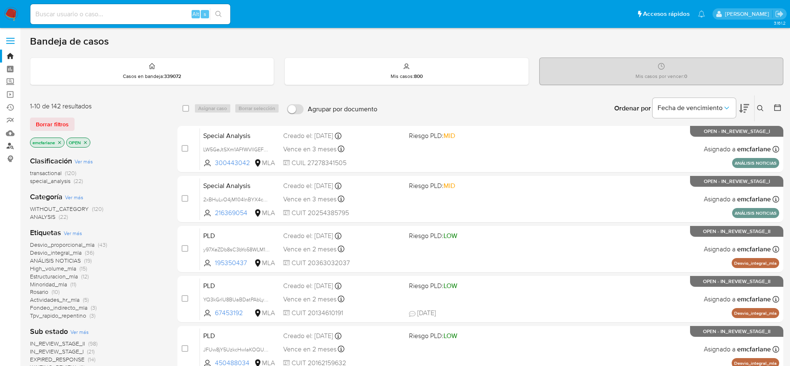
click at [13, 143] on link "Buscador de personas" at bounding box center [49, 146] width 99 height 13
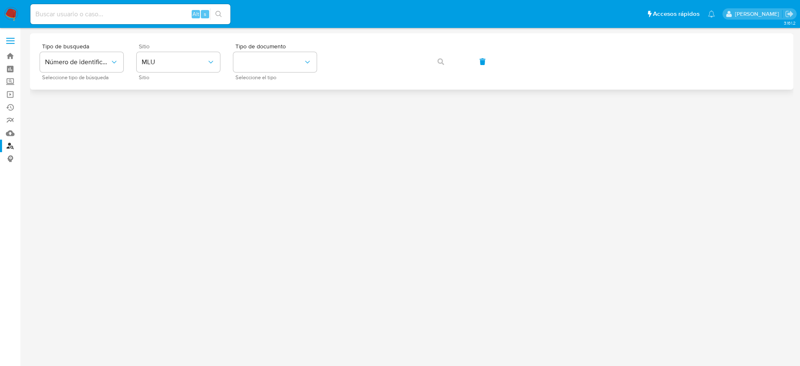
drag, startPoint x: 186, startPoint y: 76, endPoint x: 201, endPoint y: 59, distance: 22.1
click at [187, 74] on div "Sitio MLU Sitio" at bounding box center [178, 61] width 83 height 36
drag, startPoint x: 201, startPoint y: 58, endPoint x: 200, endPoint y: 65, distance: 6.7
click at [202, 58] on span "MLU" at bounding box center [174, 62] width 65 height 8
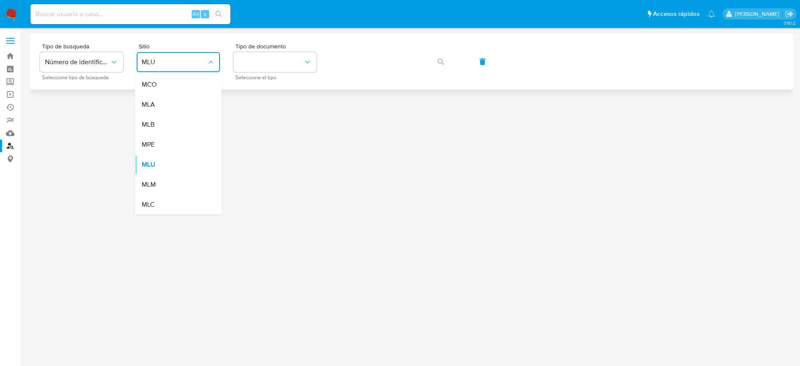
drag, startPoint x: 177, startPoint y: 101, endPoint x: 231, endPoint y: 85, distance: 56.7
click at [176, 100] on div "MLA" at bounding box center [176, 105] width 68 height 20
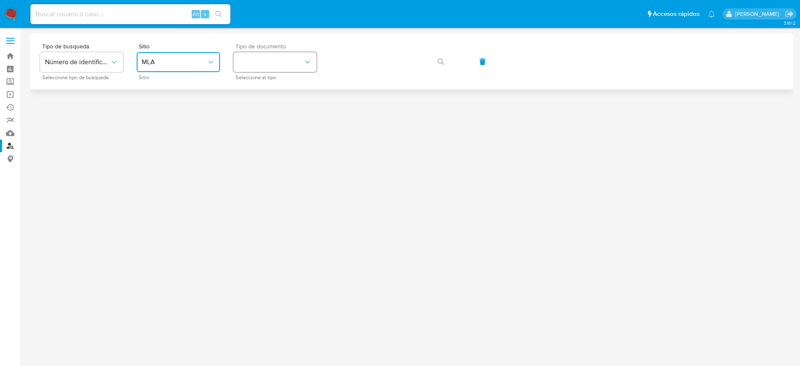
click at [298, 52] on button "identificationType" at bounding box center [274, 62] width 83 height 20
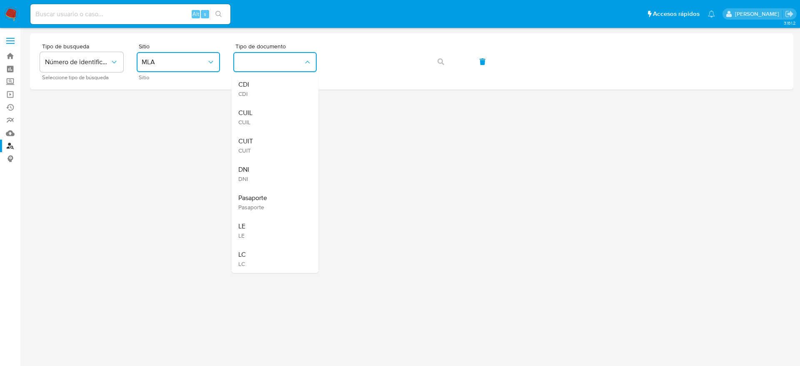
click at [267, 135] on div "CUIT CUIT" at bounding box center [272, 145] width 68 height 28
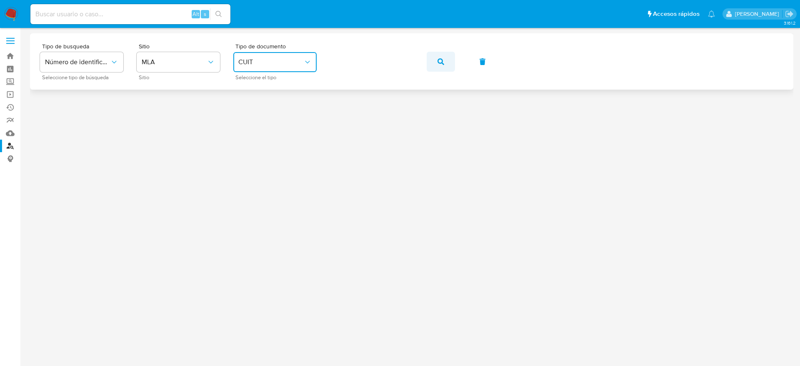
click at [438, 63] on icon "button" at bounding box center [440, 61] width 7 height 7
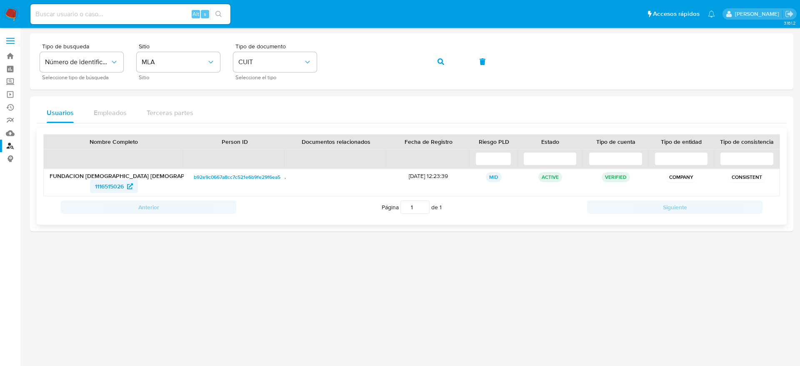
click at [104, 188] on span "1116515026" at bounding box center [109, 186] width 29 height 13
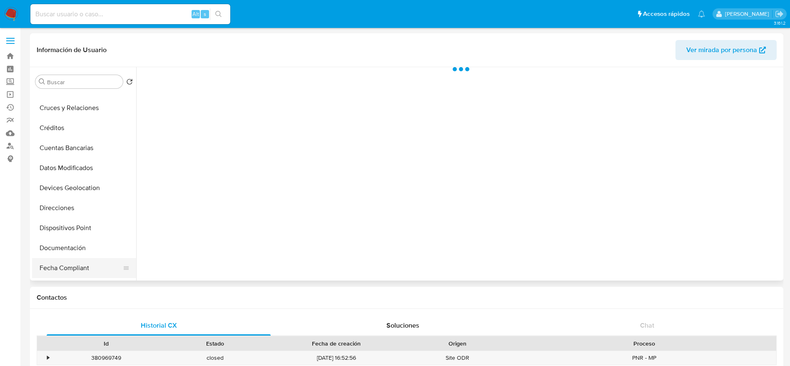
scroll to position [125, 0]
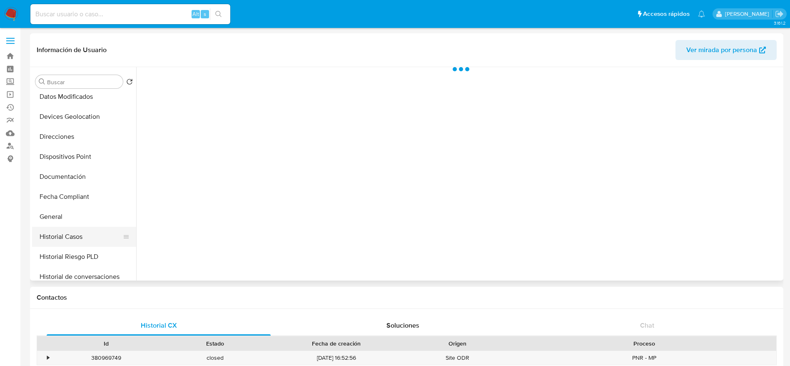
click at [75, 235] on button "Historial Casos" at bounding box center [80, 237] width 97 height 20
select select "10"
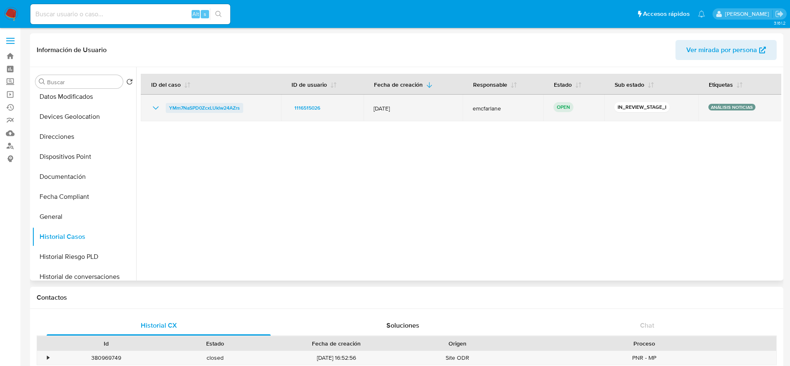
click at [217, 110] on span "YMm7NaSPD0ZcxLUklw24AZrs" at bounding box center [204, 108] width 71 height 10
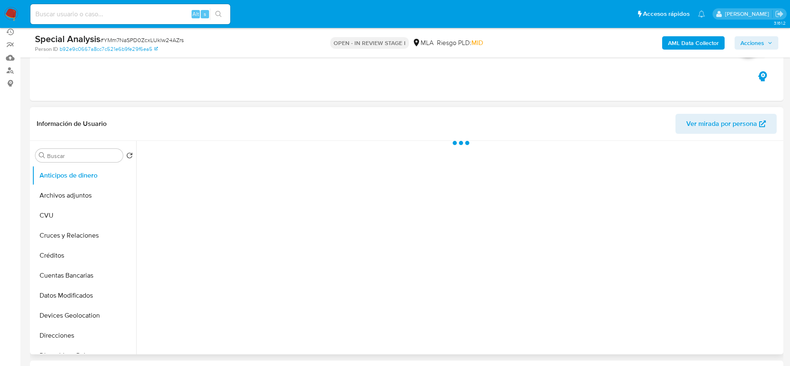
scroll to position [187, 0]
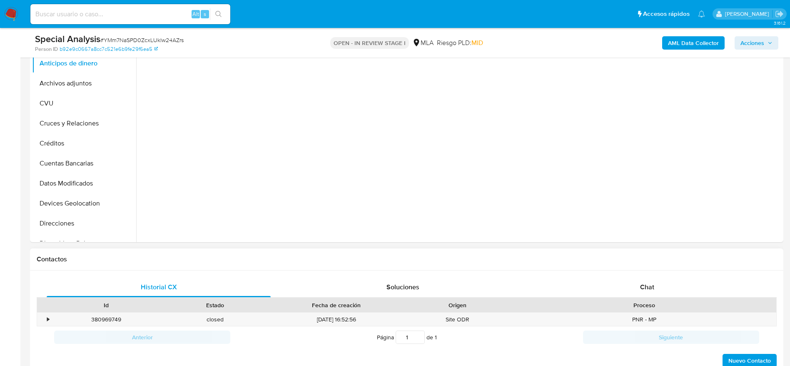
select select "10"
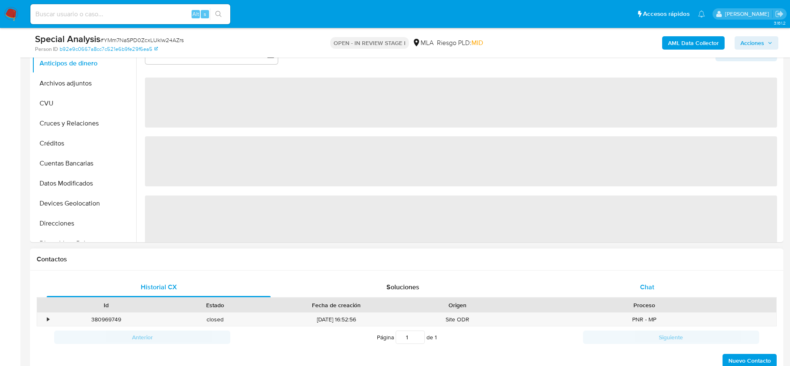
click at [660, 288] on div "Chat" at bounding box center [647, 287] width 224 height 20
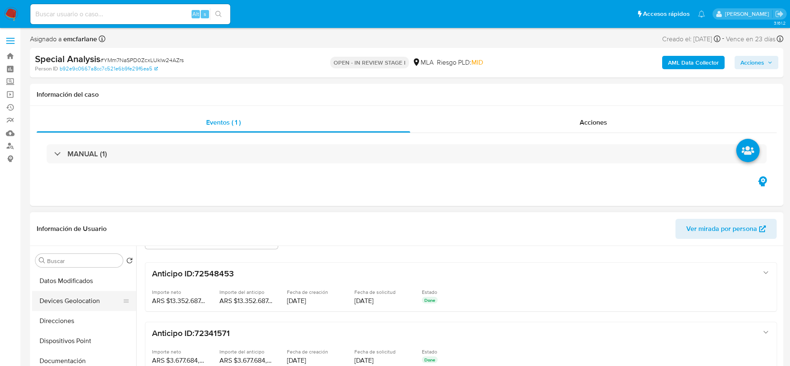
scroll to position [125, 0]
drag, startPoint x: 76, startPoint y: 350, endPoint x: 227, endPoint y: 256, distance: 177.6
click at [76, 351] on button "Documentación" at bounding box center [84, 355] width 104 height 20
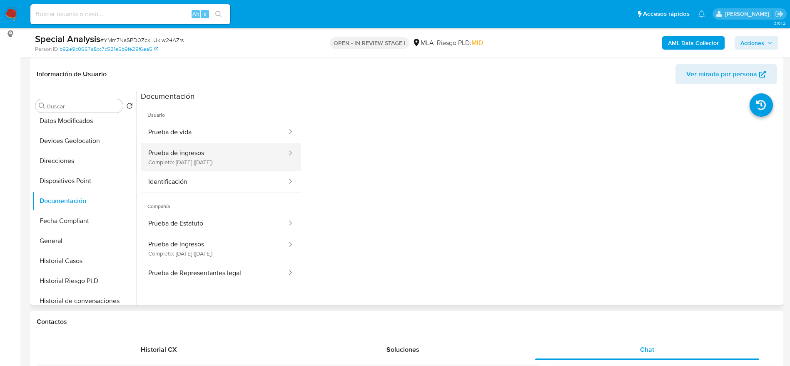
drag, startPoint x: 223, startPoint y: 160, endPoint x: 269, endPoint y: 170, distance: 47.2
click at [223, 160] on button "Prueba de ingresos Completo: [DATE] ([DATE])" at bounding box center [214, 157] width 147 height 28
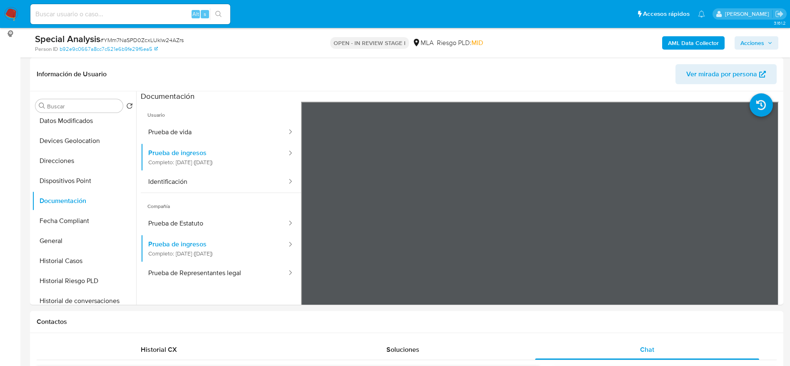
click at [122, 15] on input at bounding box center [130, 14] width 200 height 11
paste input "191265537"
type input "191265537"
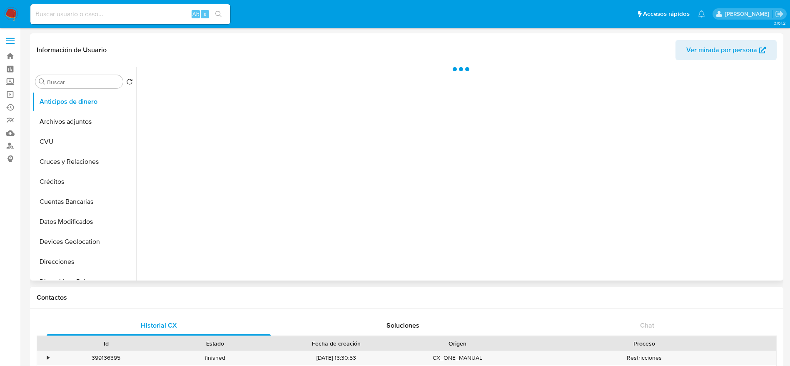
select select "10"
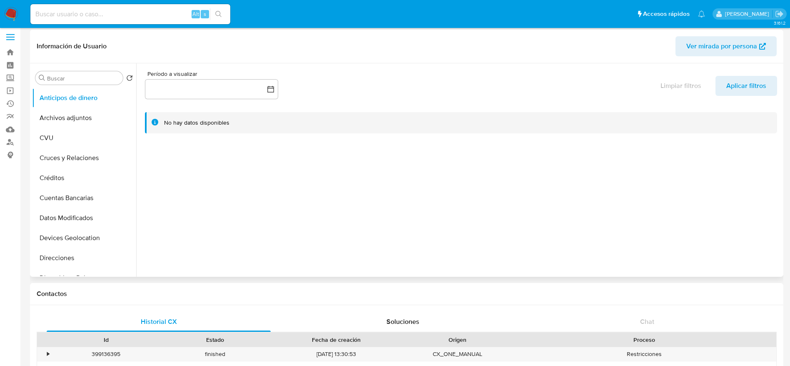
scroll to position [125, 0]
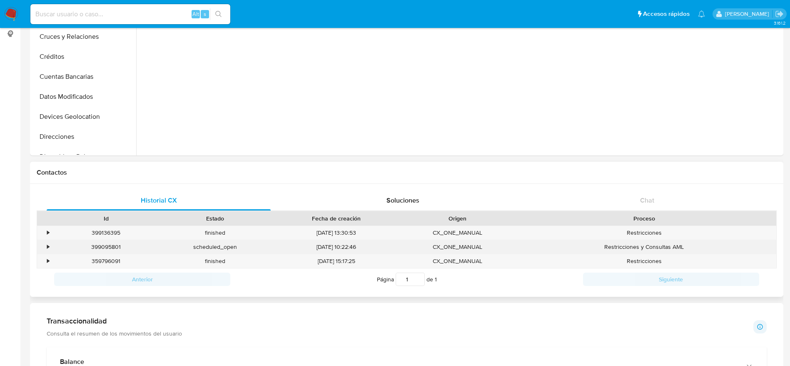
click at [114, 243] on div "399095801" at bounding box center [106, 247] width 109 height 14
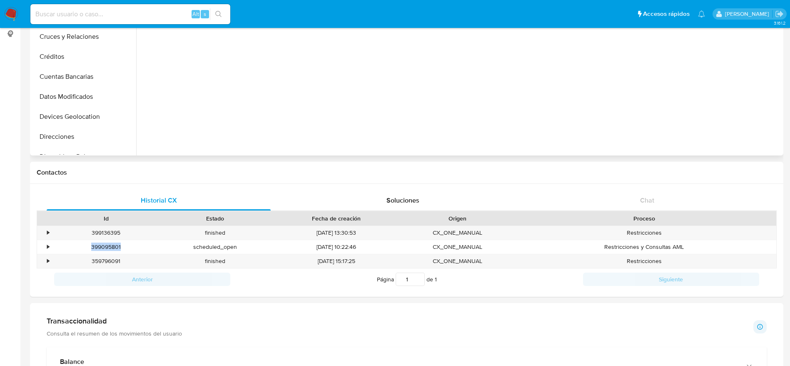
copy div "399095801"
click at [95, 15] on input at bounding box center [130, 14] width 200 height 11
paste input "bmCwK9oD4Fx9z4j91gnSvfcP"
type input "bmCwK9oD4Fx9z4j91gnSvfcP"
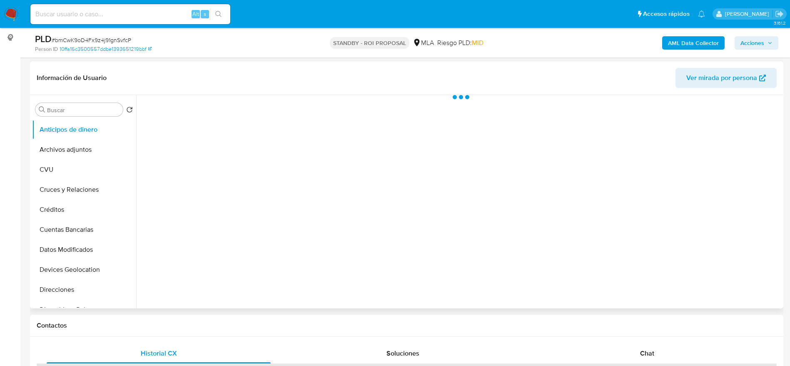
scroll to position [125, 0]
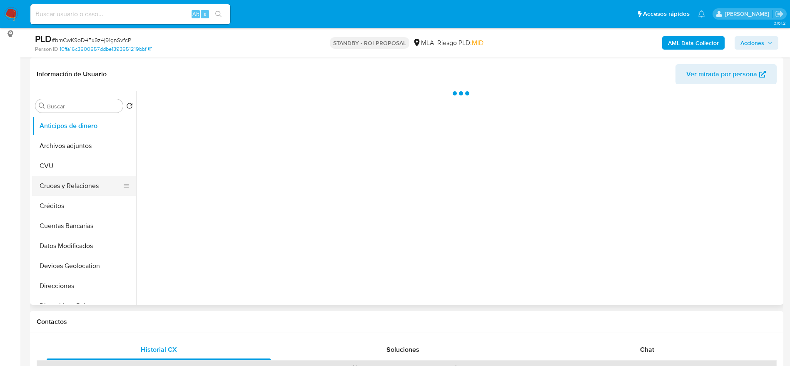
select select "10"
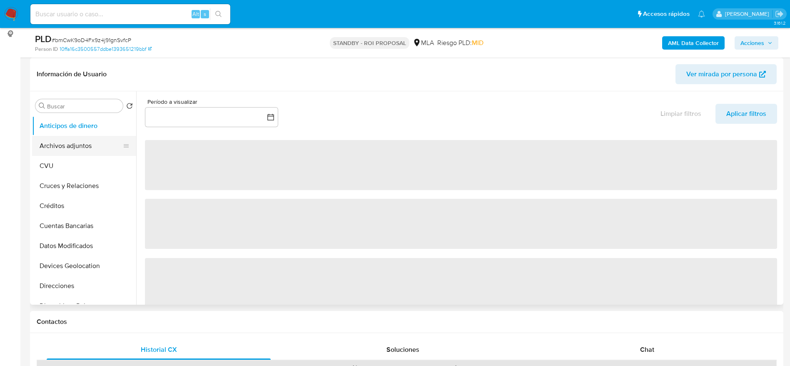
click at [66, 149] on button "Archivos adjuntos" at bounding box center [80, 146] width 97 height 20
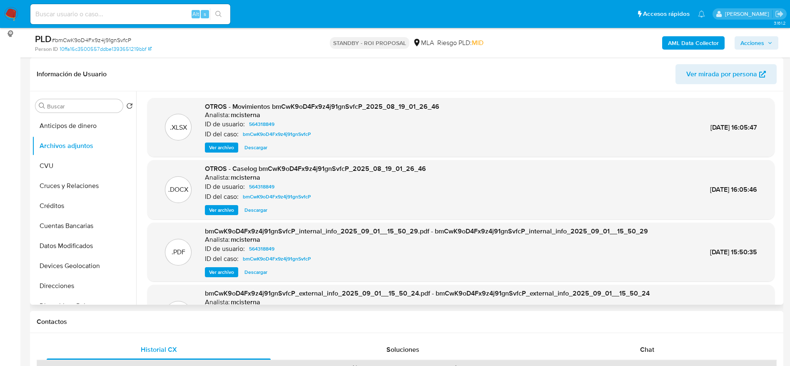
click at [268, 210] on button "Descargar" at bounding box center [255, 210] width 31 height 10
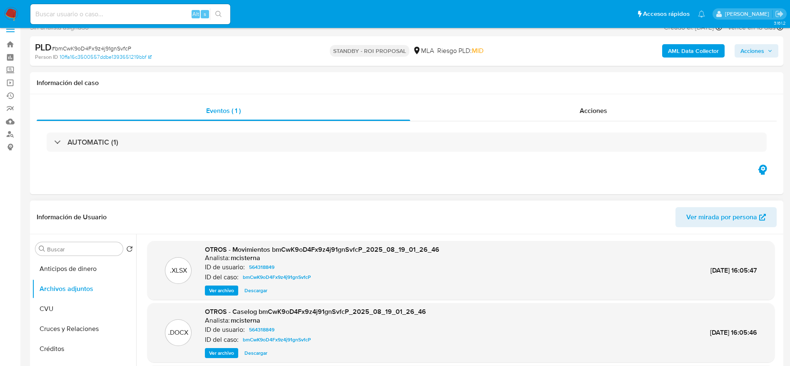
scroll to position [0, 0]
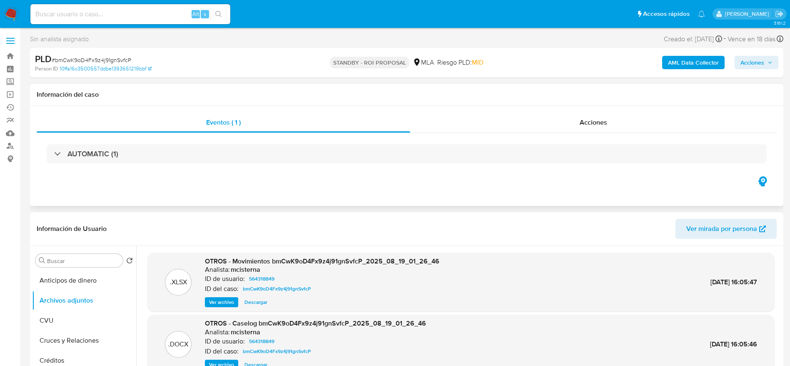
click at [557, 110] on div "Eventos ( 1 ) Acciones AUTOMATIC (1)" at bounding box center [406, 156] width 753 height 100
click at [558, 110] on div "Eventos ( 1 ) Acciones AUTOMATIC (1)" at bounding box center [406, 156] width 753 height 100
click at [560, 121] on div "Acciones" at bounding box center [593, 122] width 367 height 20
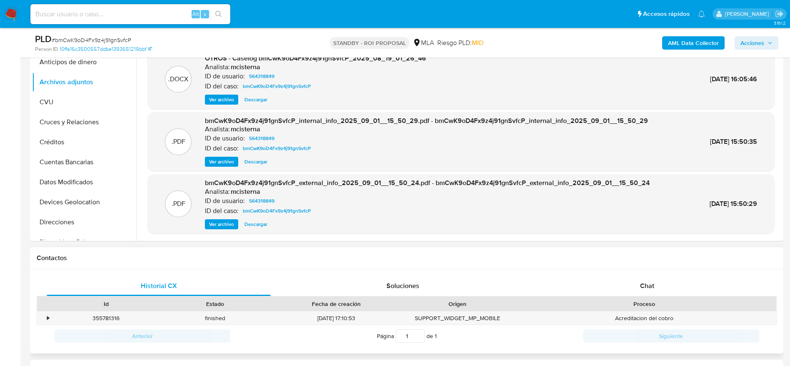
scroll to position [312, 0]
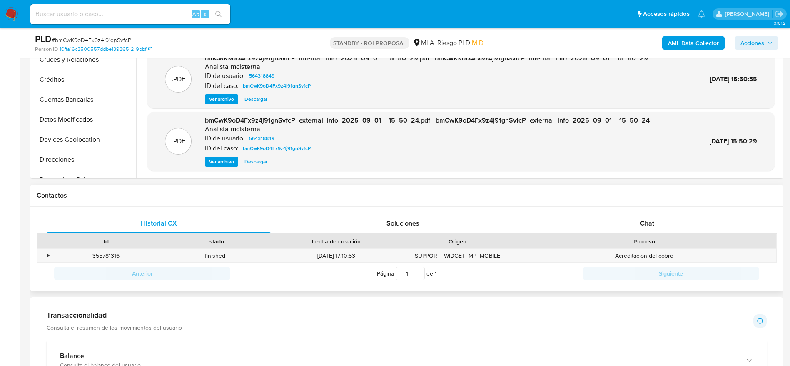
click at [400, 211] on div "Historial CX Soluciones Chat Id Estado Fecha de creación Origen Proceso • 35578…" at bounding box center [406, 249] width 753 height 85
click at [403, 220] on span "Soluciones" at bounding box center [403, 223] width 33 height 10
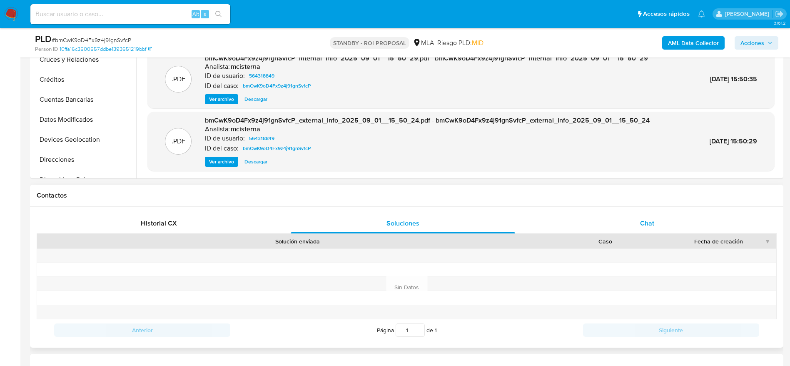
click at [650, 215] on div "Chat" at bounding box center [647, 223] width 224 height 20
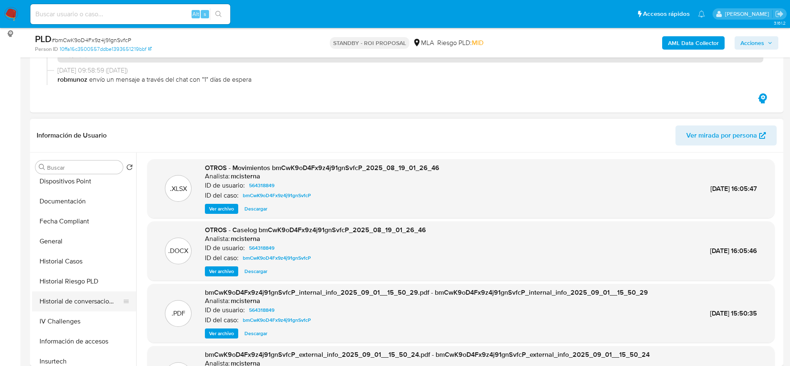
scroll to position [187, 0]
click at [55, 231] on button "General" at bounding box center [80, 239] width 97 height 20
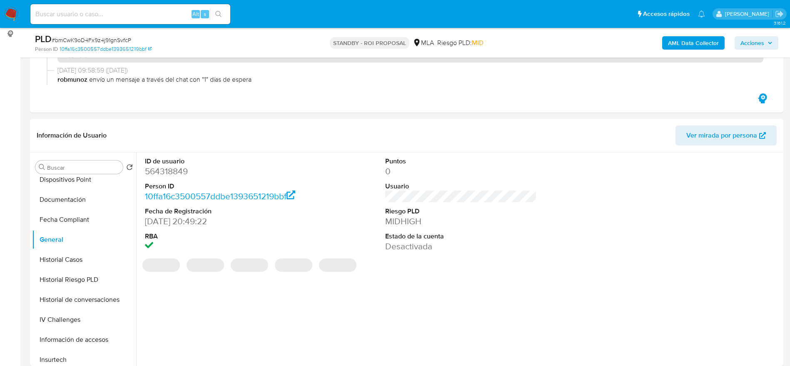
click at [172, 175] on dd "564318849" at bounding box center [221, 171] width 152 height 12
copy dd "564318849"
